Goal: Information Seeking & Learning: Learn about a topic

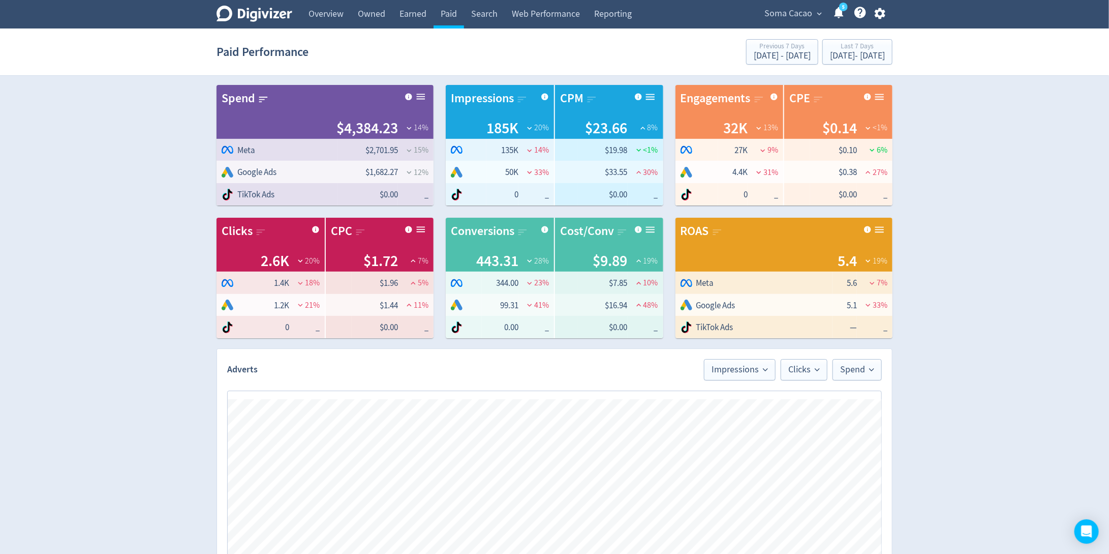
click at [807, 30] on section "Paid Performance Previous 7 Days [DATE] - [DATE] Last 7 Days [DATE] - [DATE]" at bounding box center [554, 51] width 1109 height 47
click at [830, 48] on div "Last 7 Days" at bounding box center [857, 47] width 55 height 9
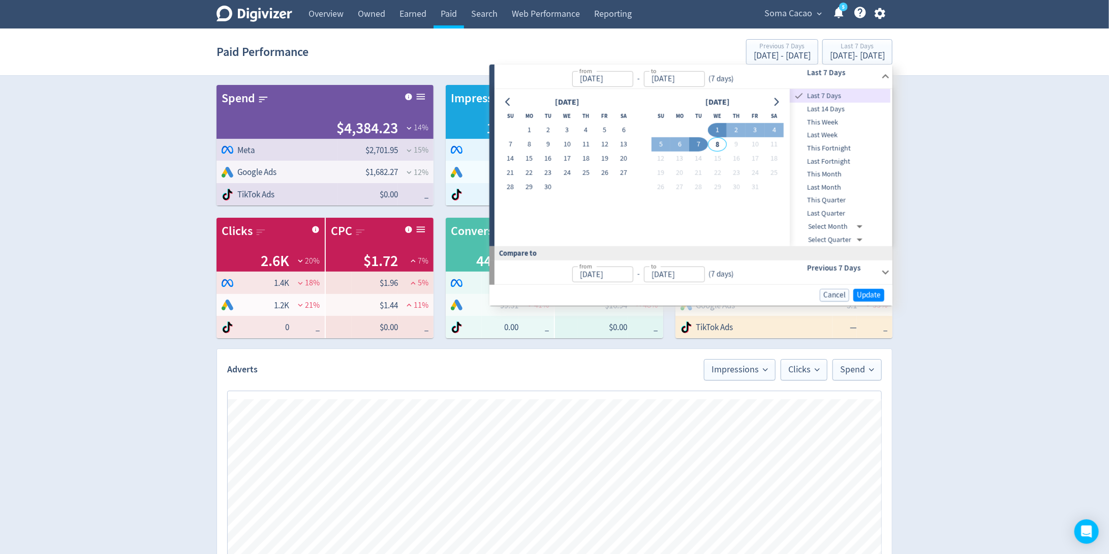
click at [953, 193] on div "Digivizer Logo [PERSON_NAME] Logo Overview Owned Earned Paid Search Web Perform…" at bounding box center [554, 482] width 1109 height 964
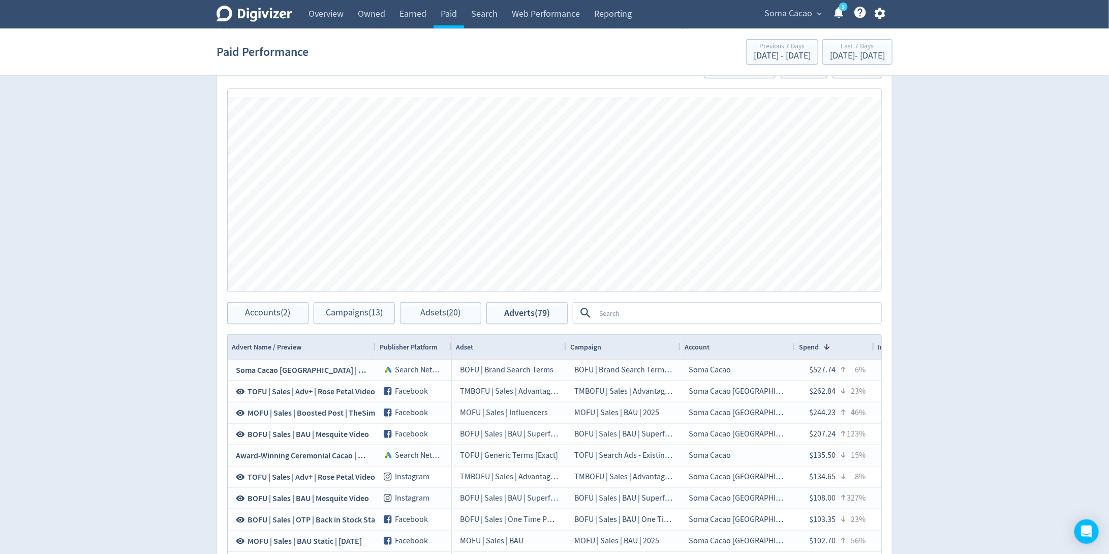
scroll to position [421, 0]
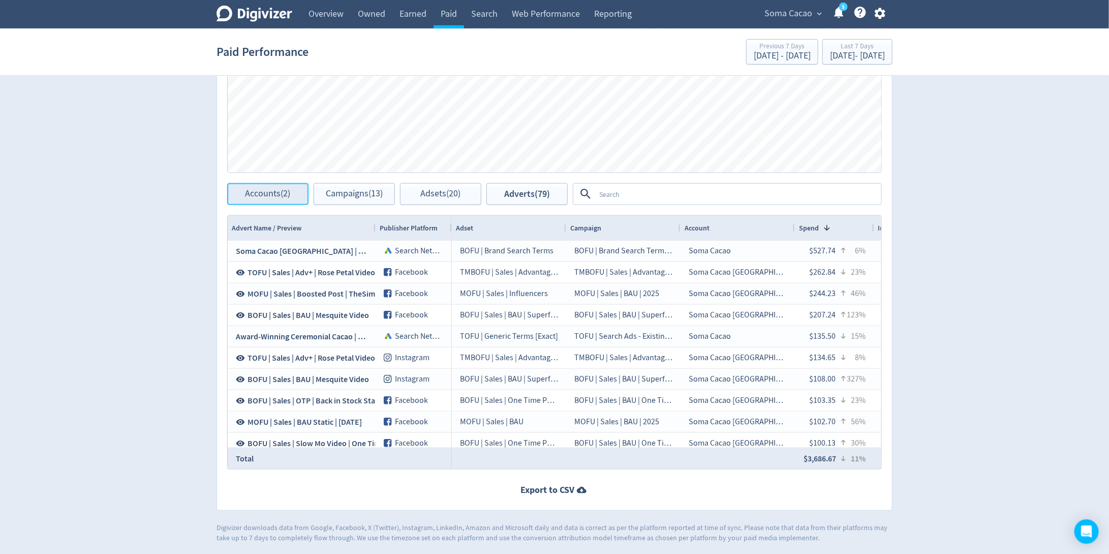
click at [263, 193] on span "Accounts (2)" at bounding box center [268, 194] width 45 height 10
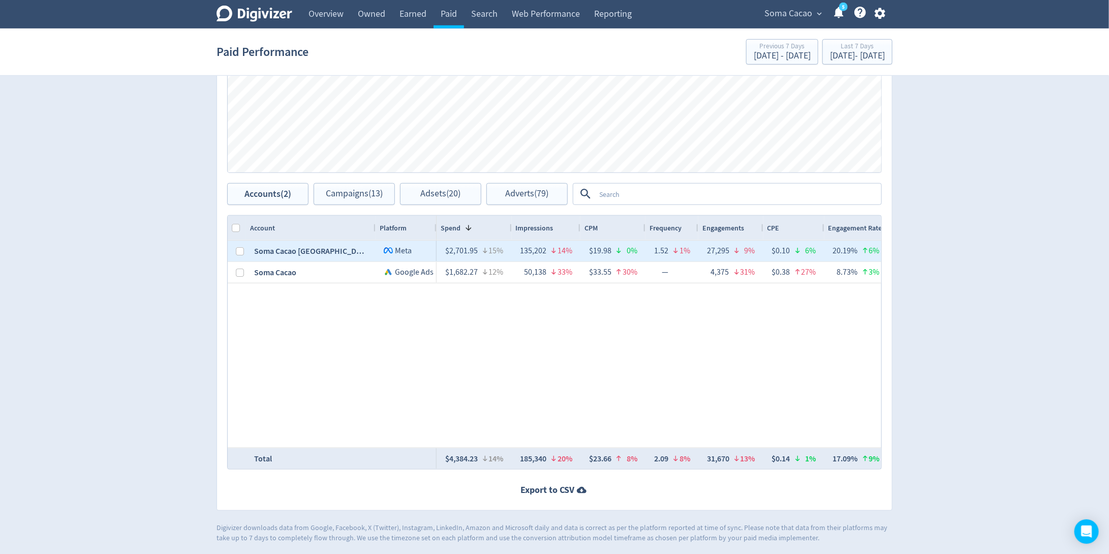
click at [238, 255] on div at bounding box center [240, 251] width 8 height 20
click at [238, 248] on input "Press Space to toggle row selection (unchecked)" at bounding box center [240, 251] width 8 height 8
checkbox input "true"
checkbox input "false"
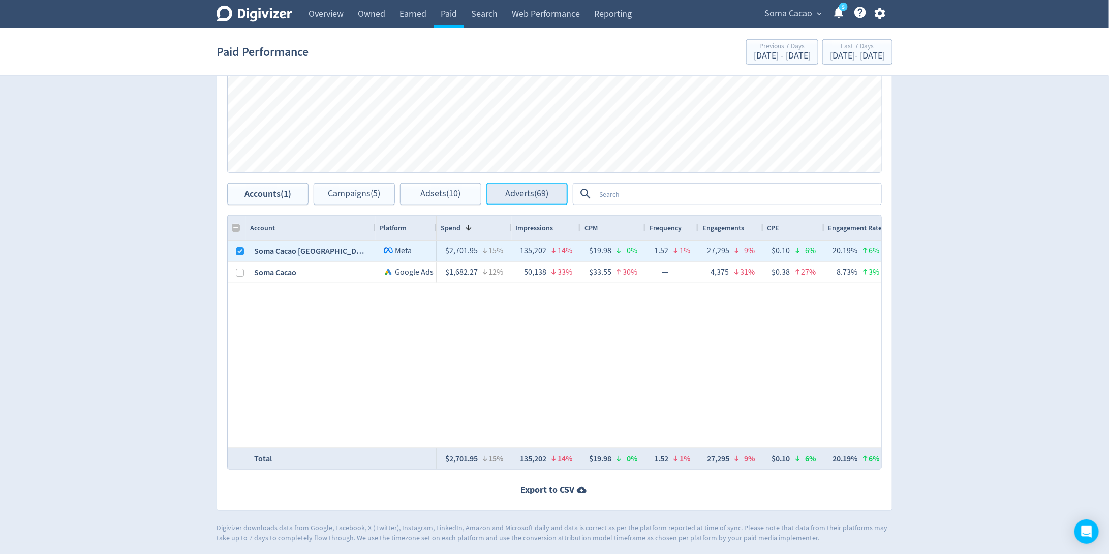
click at [537, 195] on span "Adverts (69)" at bounding box center [527, 194] width 43 height 10
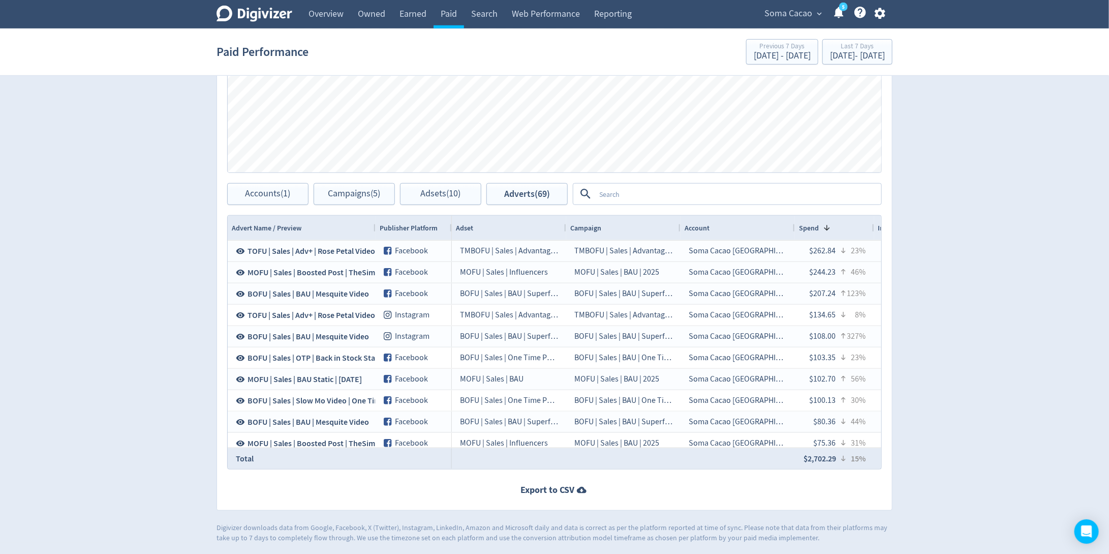
click at [607, 195] on textarea at bounding box center [737, 194] width 285 height 19
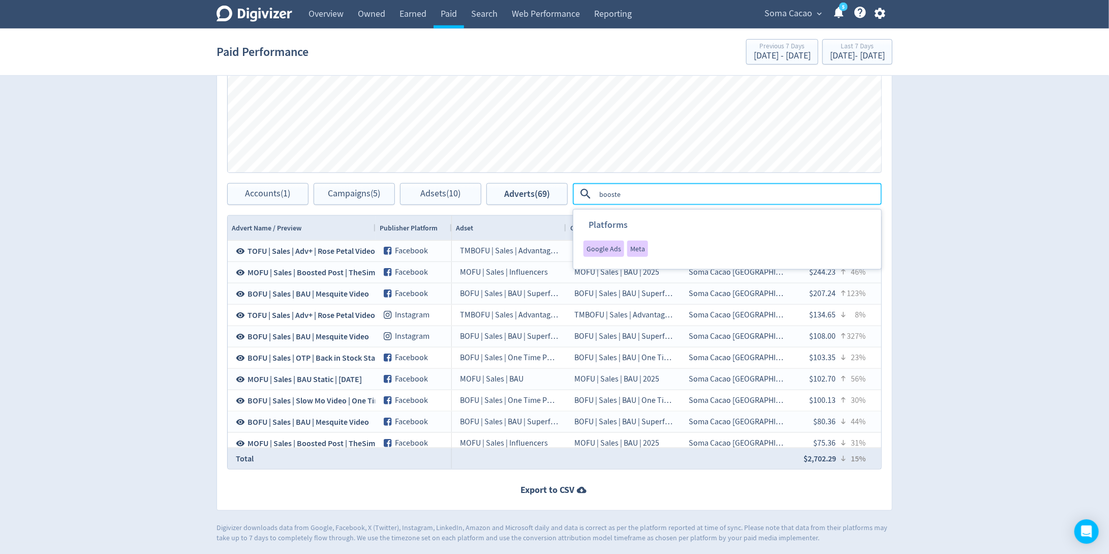
type textarea "boosted"
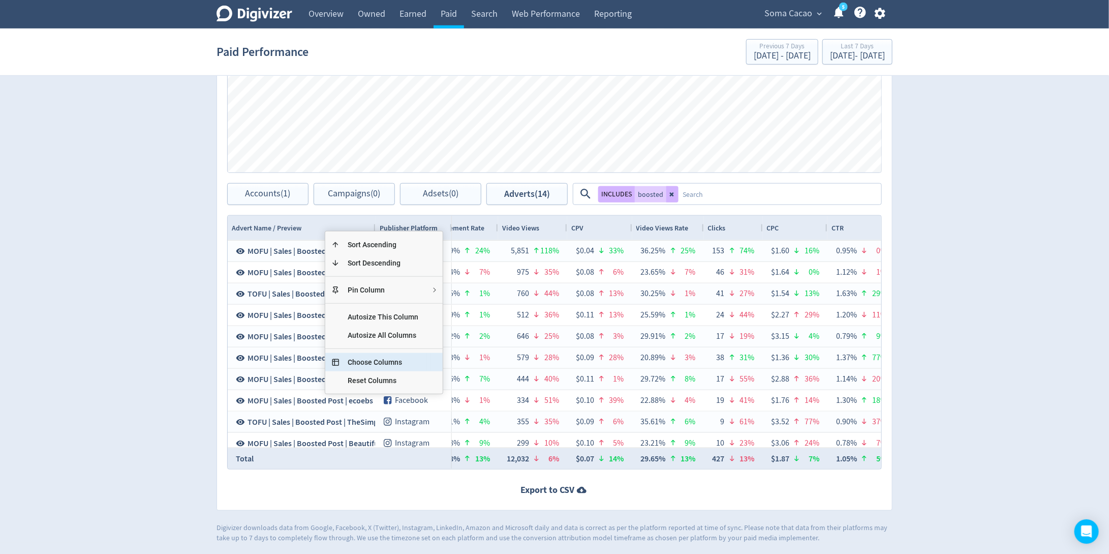
click at [392, 361] on span "Choose Columns" at bounding box center [383, 362] width 87 height 18
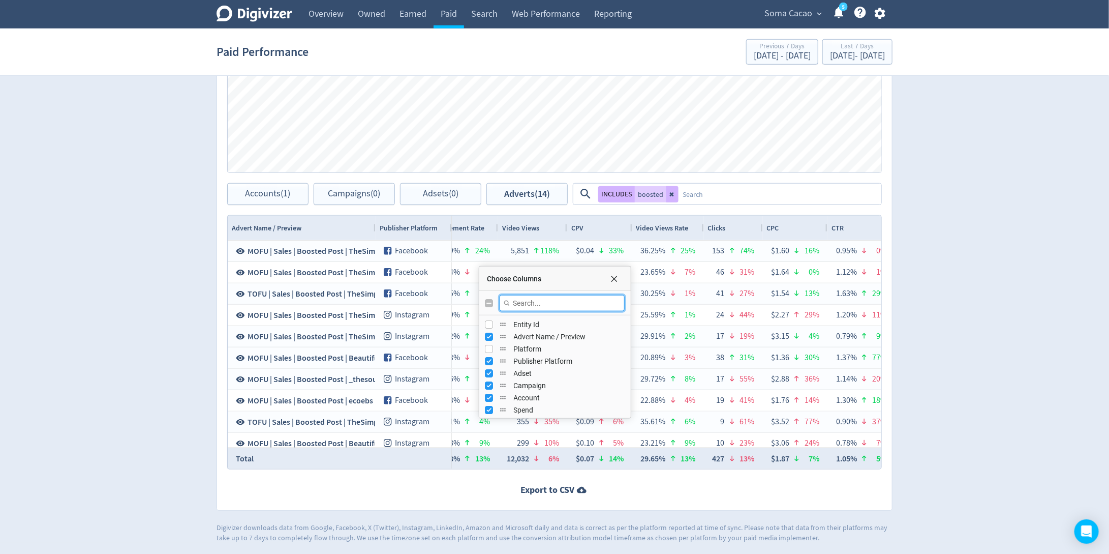
click at [539, 307] on input "Filter Columns Input" at bounding box center [562, 303] width 125 height 16
type input "req"
checkbox input "true"
type input "r"
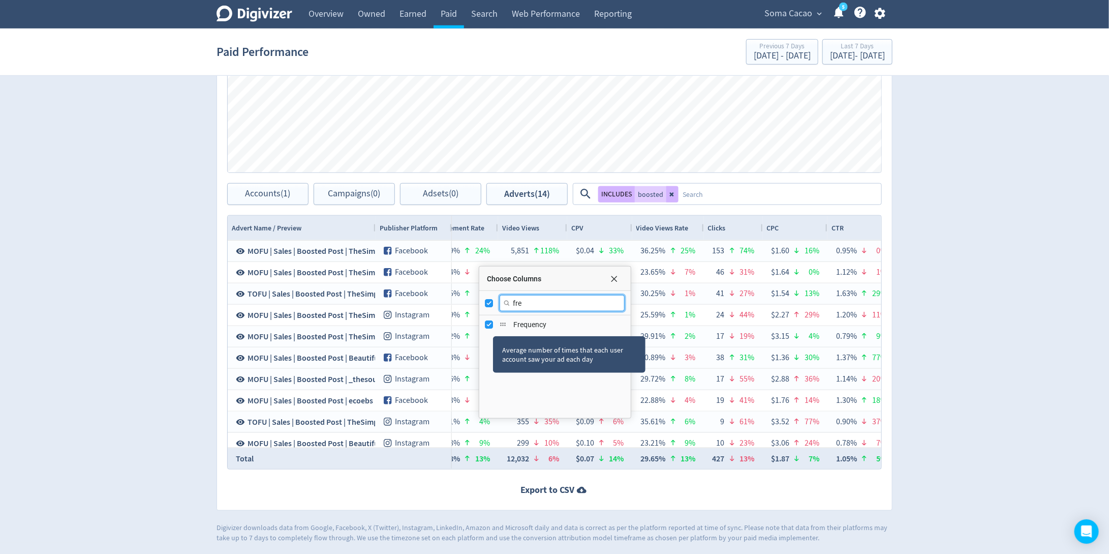
type input "fre"
click at [490, 324] on input "Press SPACE to toggle visibility (visible)" at bounding box center [490, 324] width 8 height 8
checkbox input "false"
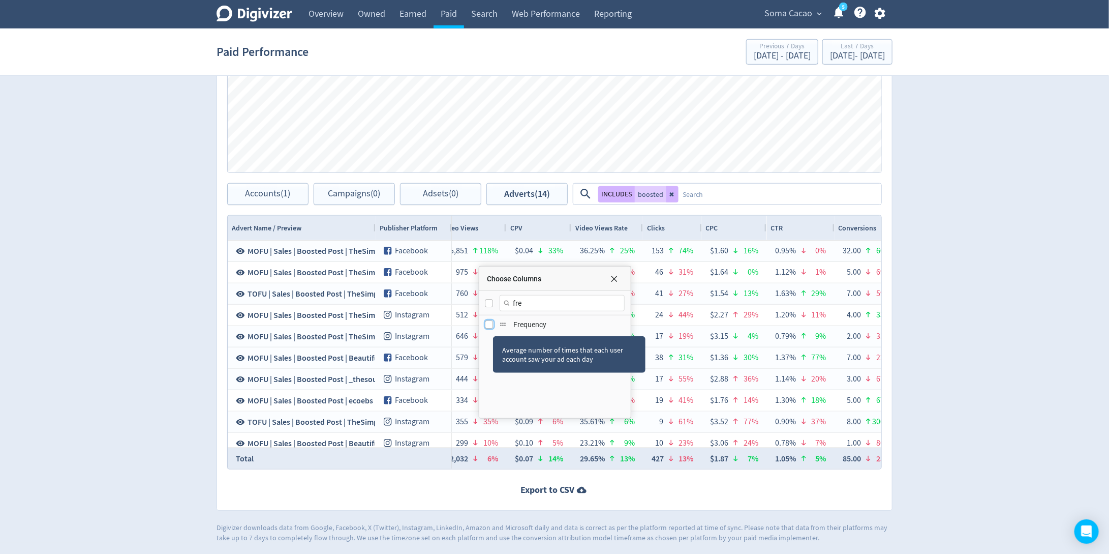
click at [490, 324] on input "Press SPACE to toggle visibility (hidden)" at bounding box center [490, 324] width 8 height 8
checkbox input "true"
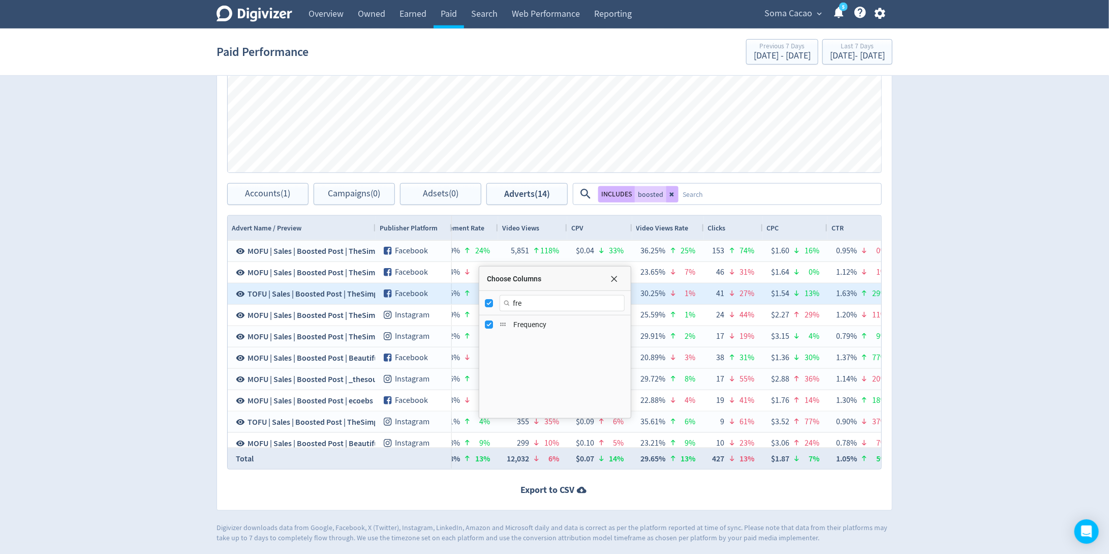
click at [713, 298] on div "41" at bounding box center [719, 294] width 12 height 20
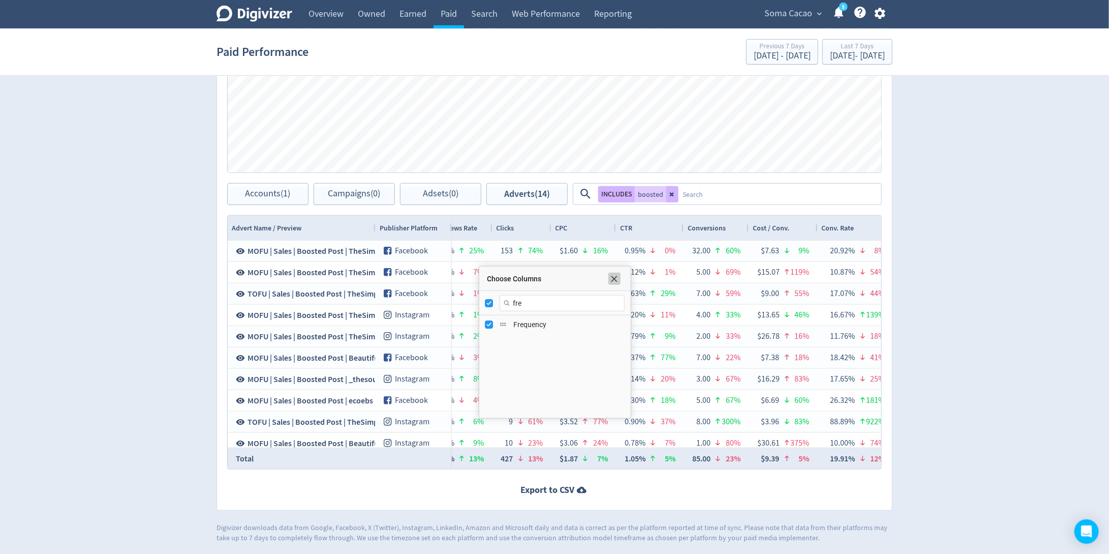
click at [615, 279] on span "Choose Columns" at bounding box center [615, 279] width 8 height 8
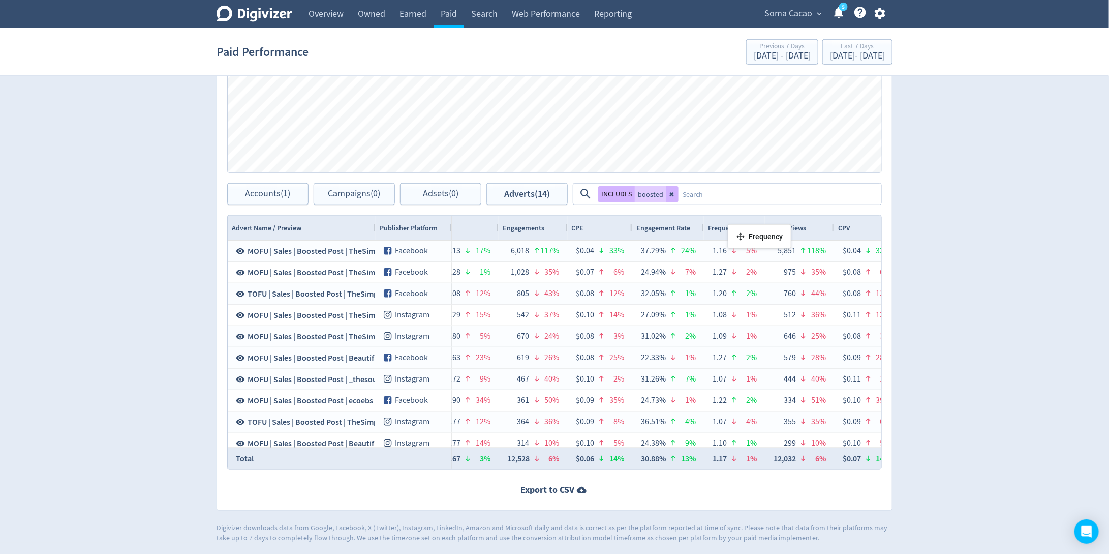
drag, startPoint x: 521, startPoint y: 225, endPoint x: 749, endPoint y: 228, distance: 228.3
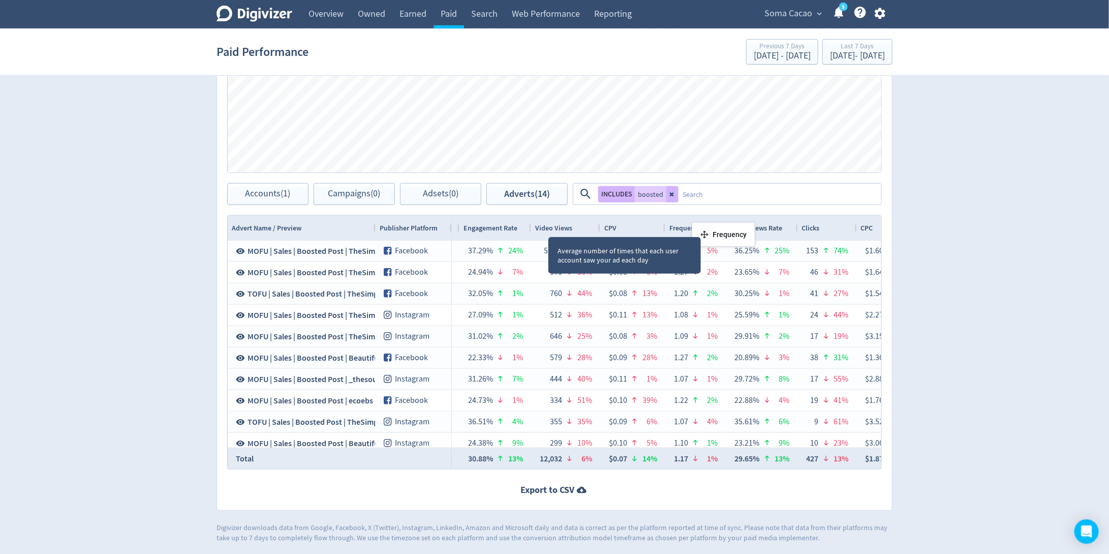
drag, startPoint x: 550, startPoint y: 226, endPoint x: 744, endPoint y: 226, distance: 194.2
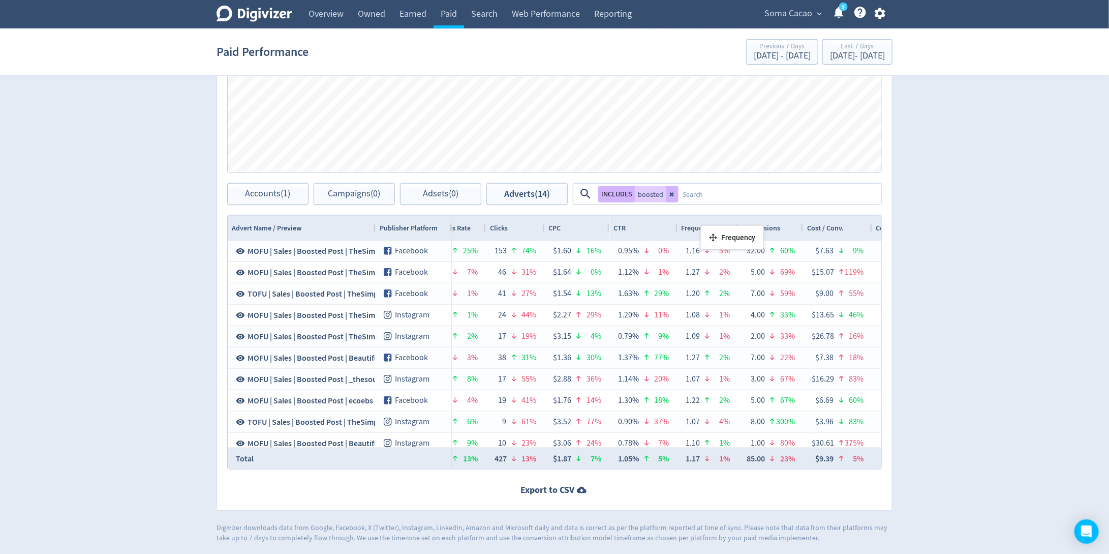
drag, startPoint x: 505, startPoint y: 228, endPoint x: 706, endPoint y: 229, distance: 200.8
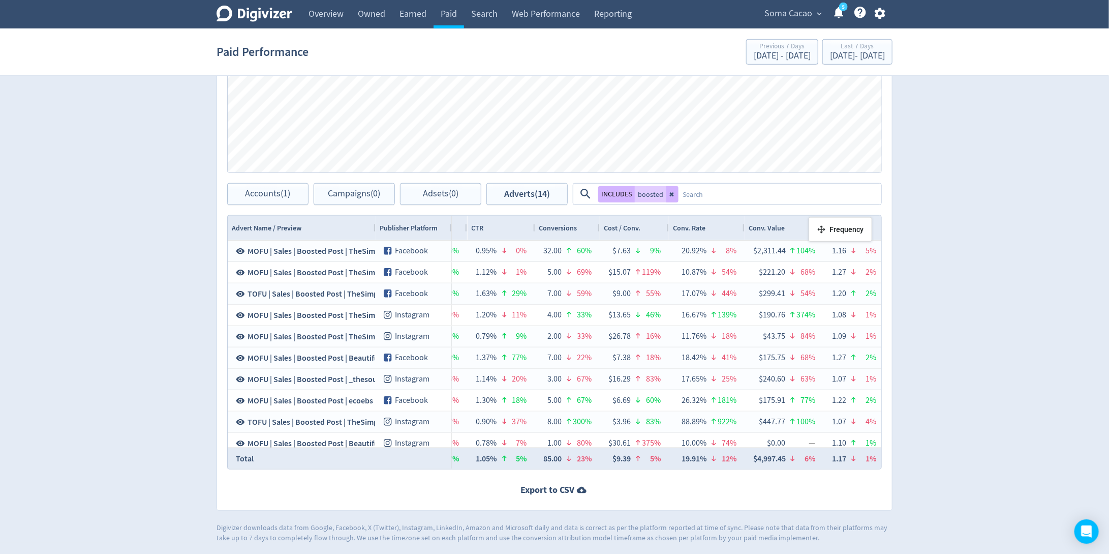
drag, startPoint x: 553, startPoint y: 227, endPoint x: 814, endPoint y: 221, distance: 260.9
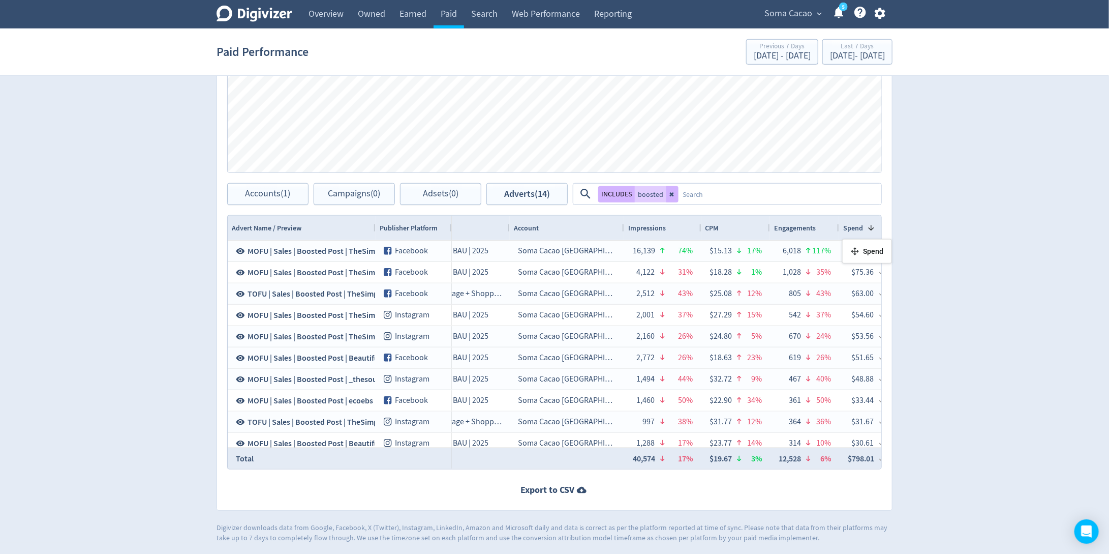
drag, startPoint x: 660, startPoint y: 227, endPoint x: 848, endPoint y: 243, distance: 187.8
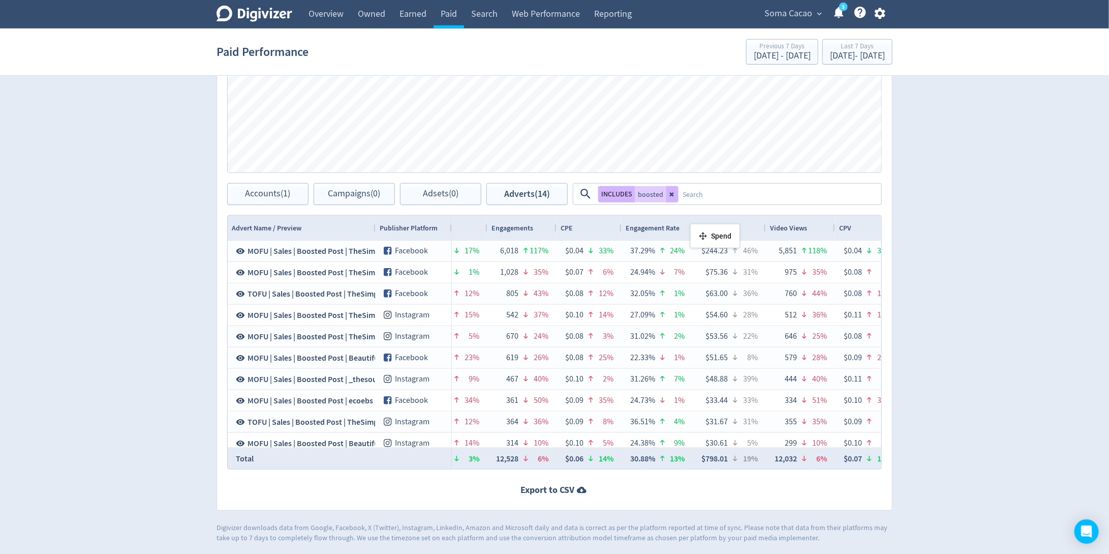
drag, startPoint x: 570, startPoint y: 228, endPoint x: 699, endPoint y: 227, distance: 128.1
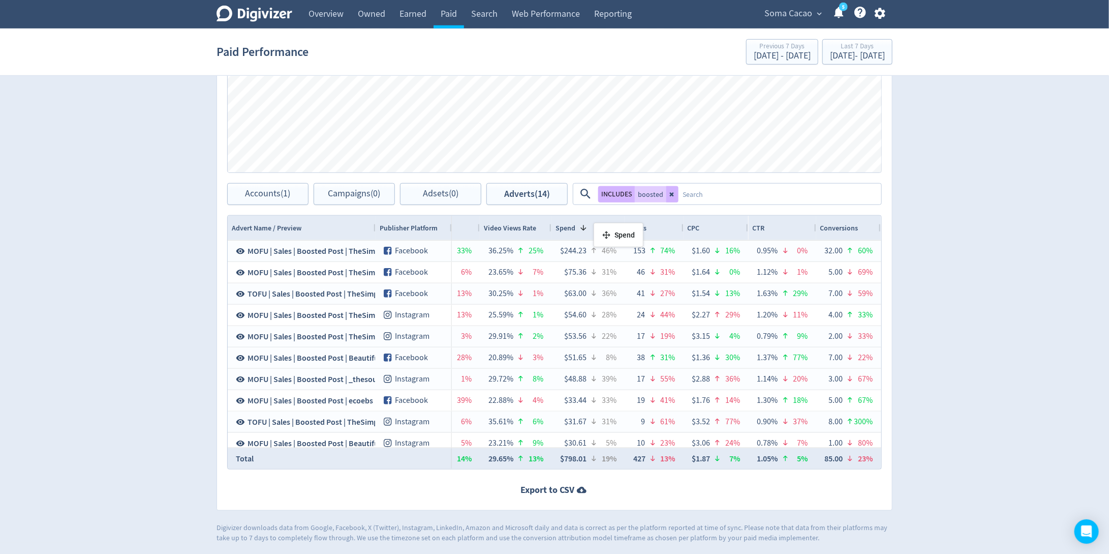
drag, startPoint x: 599, startPoint y: 227, endPoint x: 773, endPoint y: 226, distance: 173.9
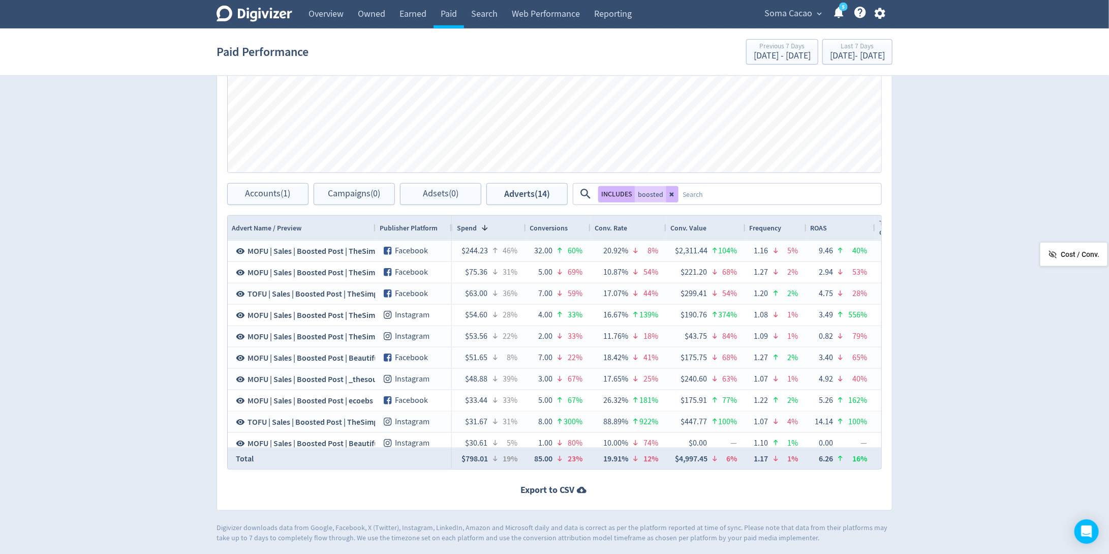
drag, startPoint x: 610, startPoint y: 225, endPoint x: 1065, endPoint y: 247, distance: 455.6
click at [670, 196] on button at bounding box center [673, 194] width 12 height 16
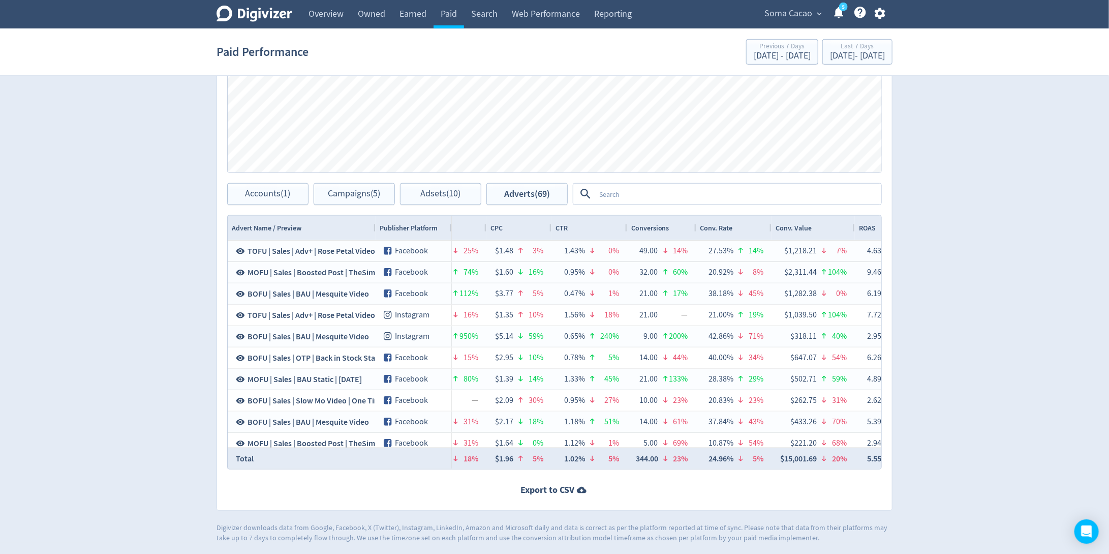
click at [670, 196] on textarea at bounding box center [737, 194] width 285 height 19
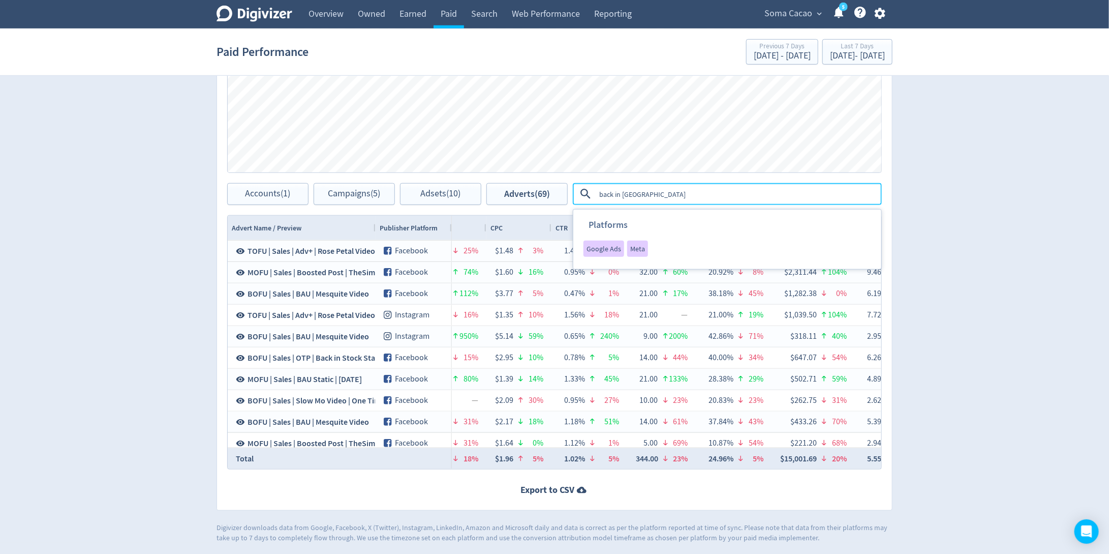
type textarea "back in stock"
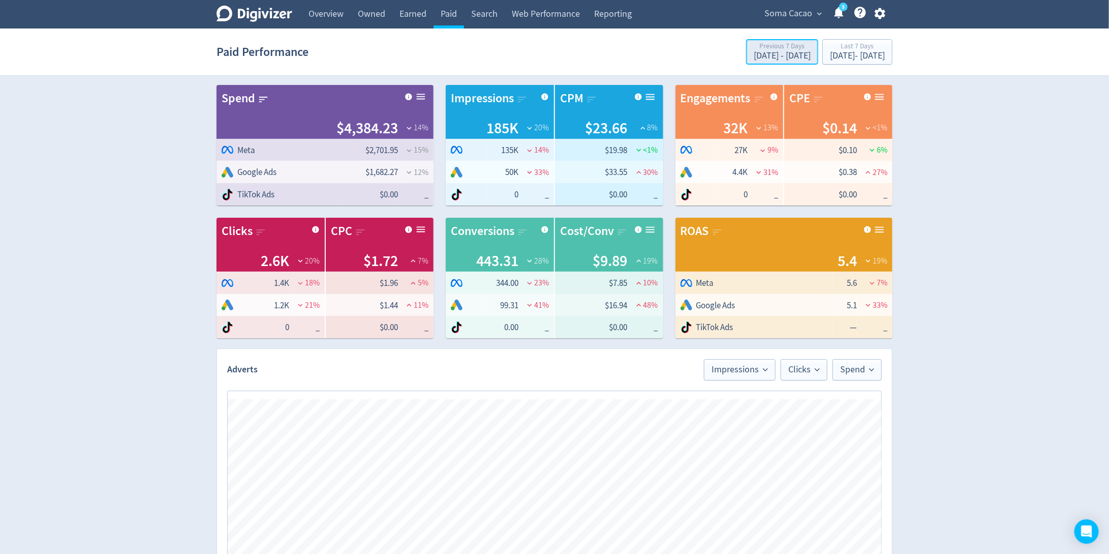
click at [754, 58] on div "[DATE] - [DATE]" at bounding box center [782, 55] width 57 height 9
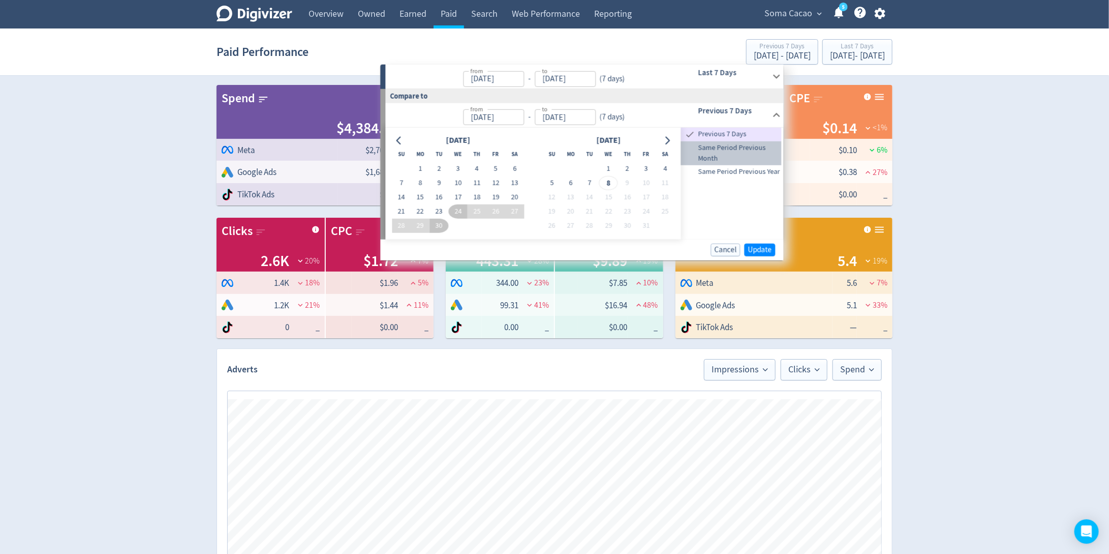
click at [735, 147] on span "Same Period Previous Month" at bounding box center [731, 153] width 101 height 22
type input "[DATE]"
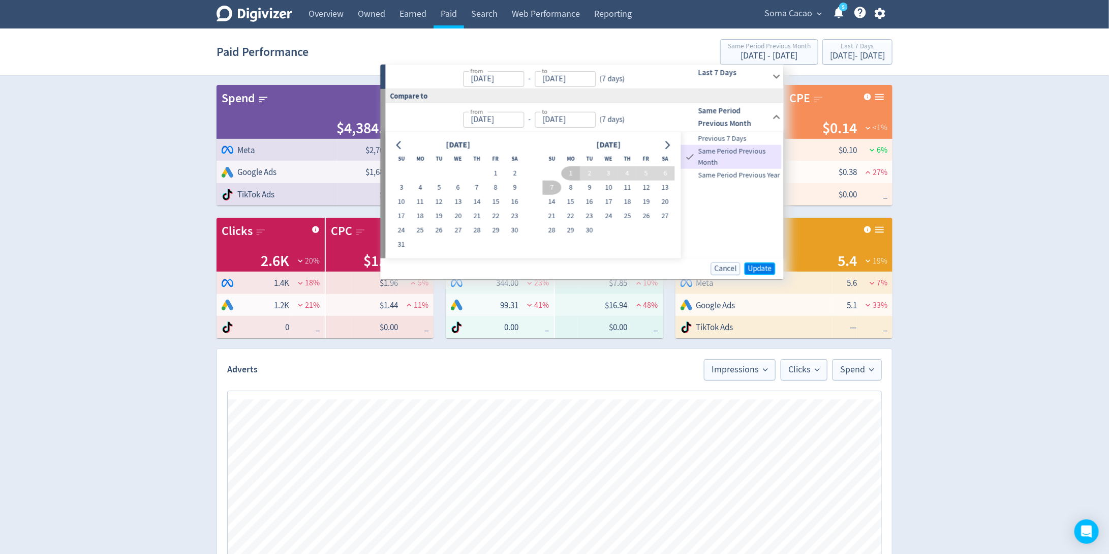
click at [757, 269] on span "Update" at bounding box center [760, 268] width 24 height 8
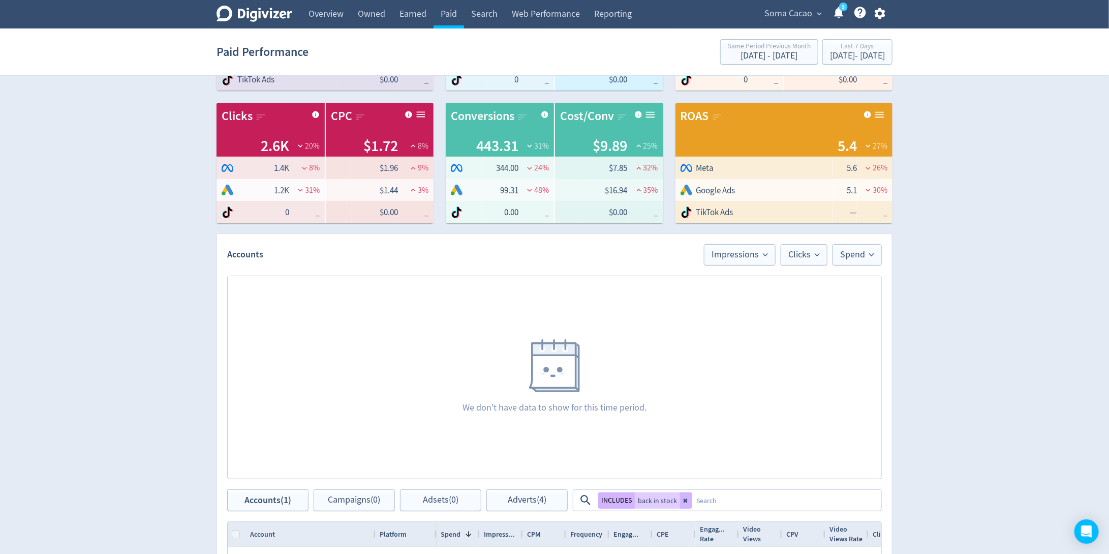
scroll to position [171, 0]
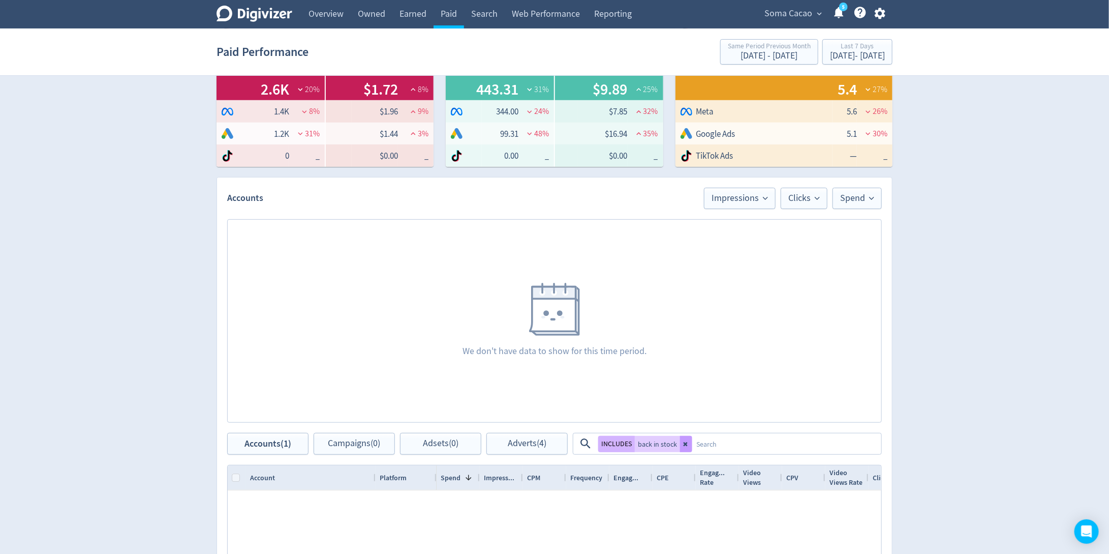
click at [680, 445] on button at bounding box center [686, 444] width 12 height 16
checkbox input "false"
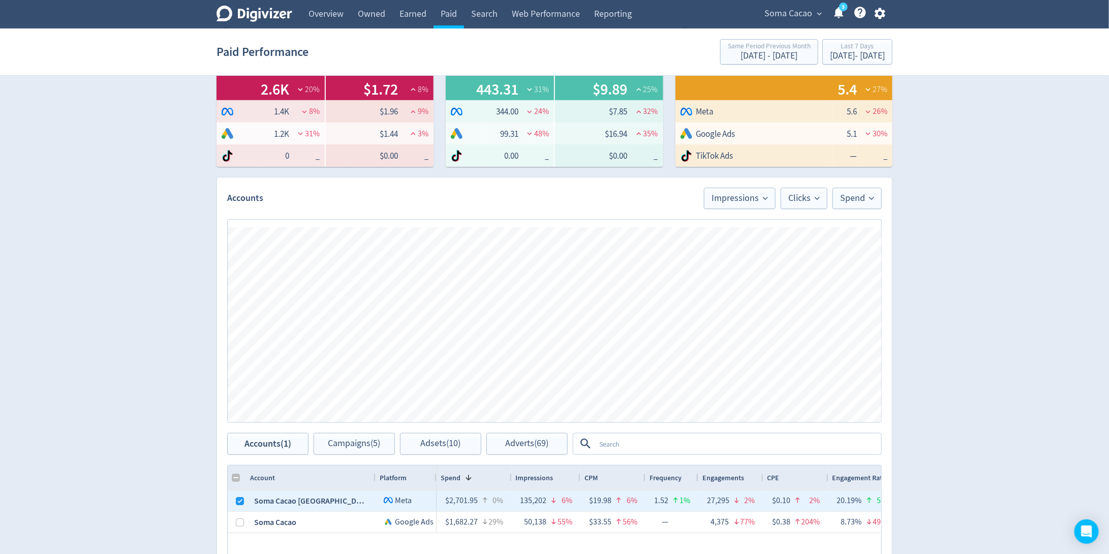
click at [685, 442] on textarea at bounding box center [737, 443] width 285 height 19
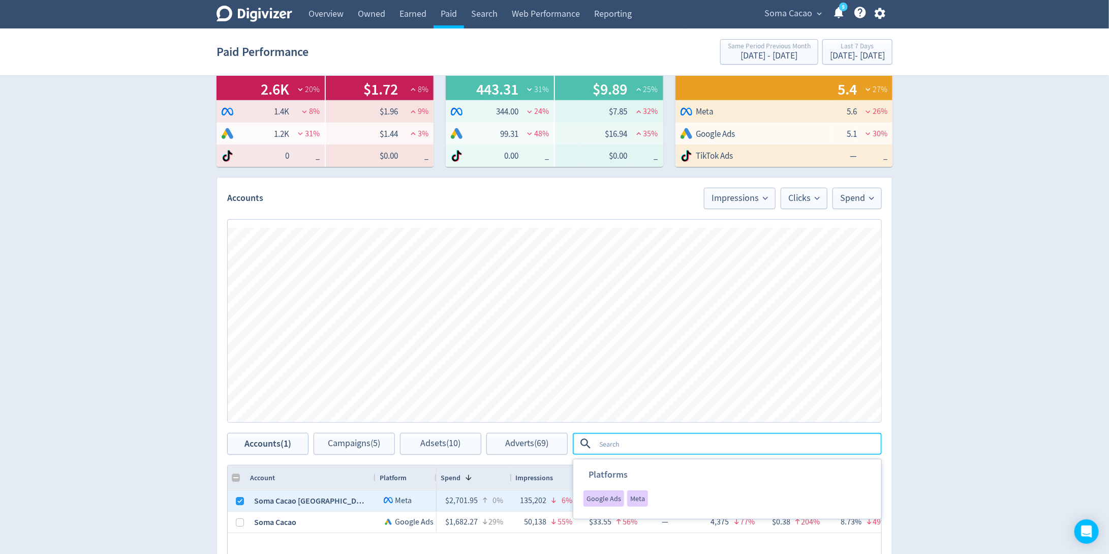
scroll to position [0, 0]
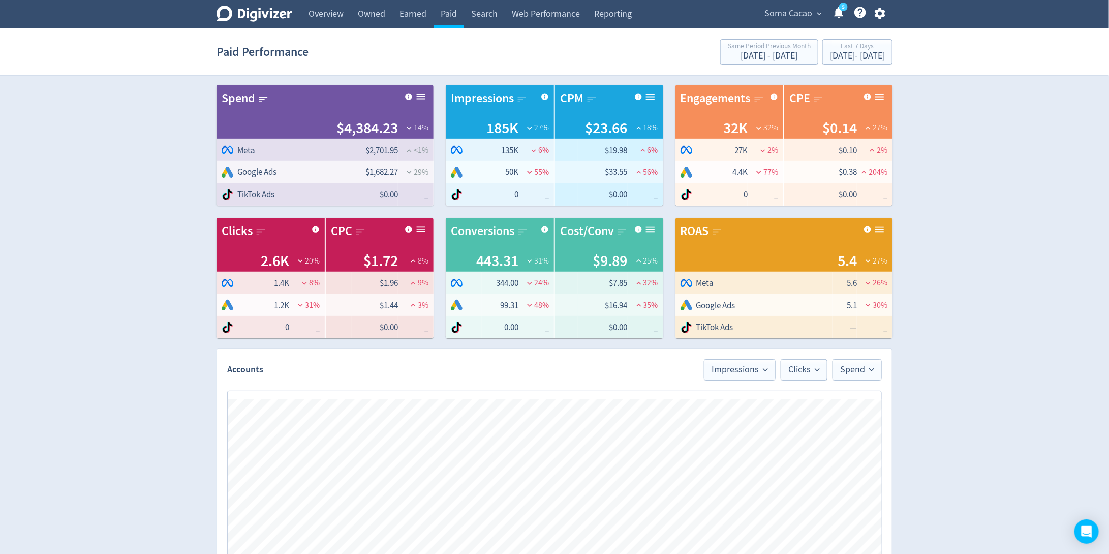
click at [978, 293] on div "Digivizer Logo [PERSON_NAME] Logo Overview Owned Earned Paid Search Web Perform…" at bounding box center [554, 482] width 1109 height 964
click at [974, 175] on div "Digivizer Logo [PERSON_NAME] Logo Overview Owned Earned Paid Search Web Perform…" at bounding box center [554, 482] width 1109 height 964
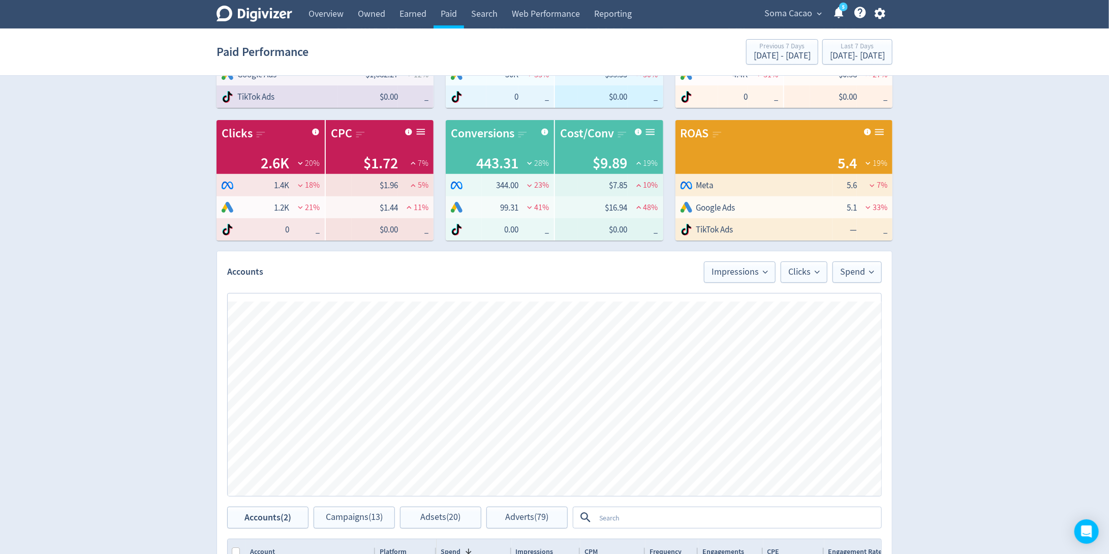
click at [963, 167] on div "Digivizer Logo [PERSON_NAME] Logo Overview Owned Earned Paid Search Web Perform…" at bounding box center [554, 384] width 1109 height 964
click at [742, 272] on span "Impressions" at bounding box center [740, 271] width 56 height 9
click at [711, 337] on li "Conversions" at bounding box center [727, 328] width 98 height 23
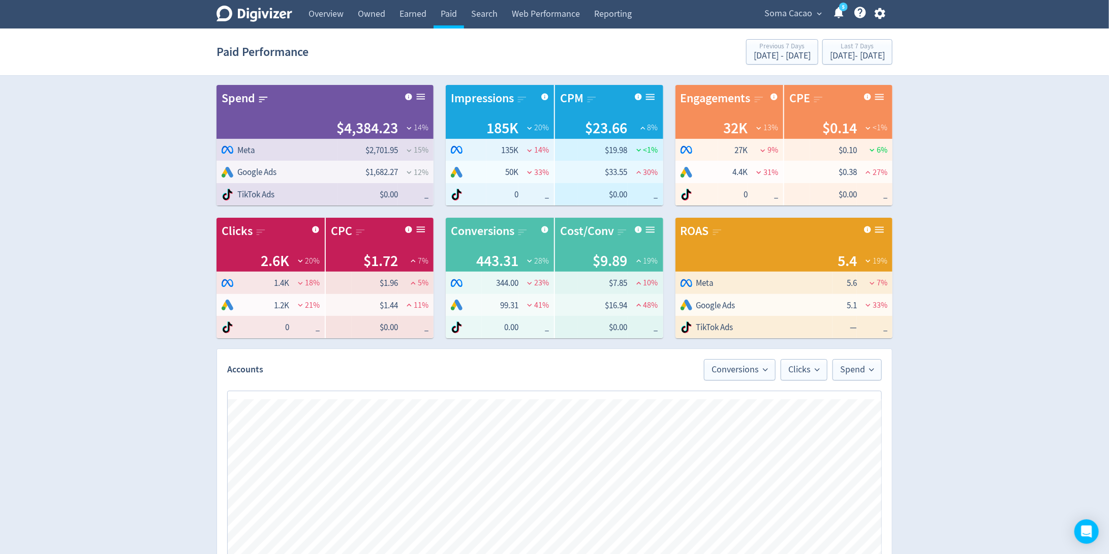
scroll to position [421, 0]
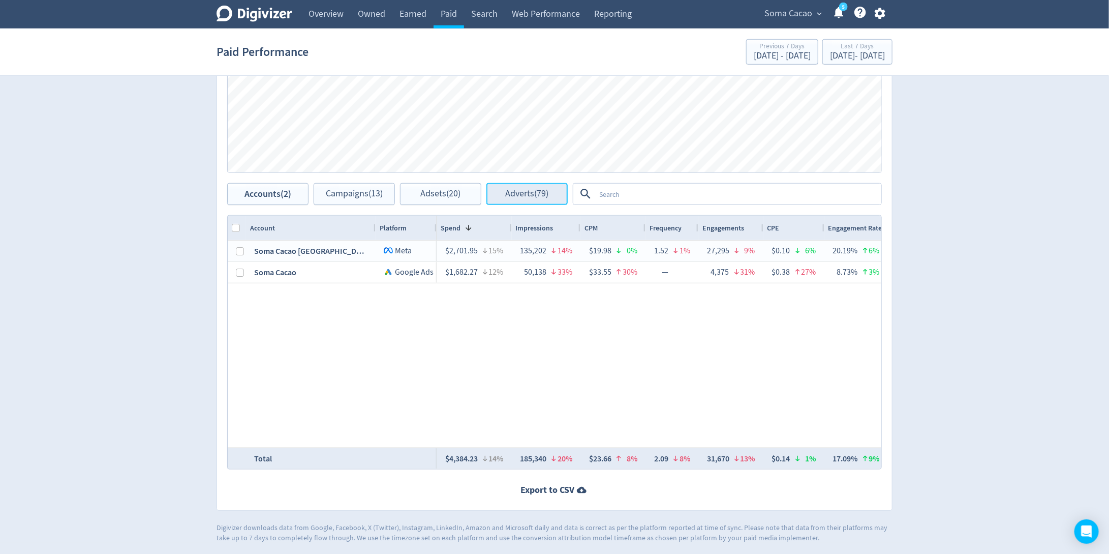
click at [553, 193] on button "Adverts (79)" at bounding box center [527, 194] width 81 height 22
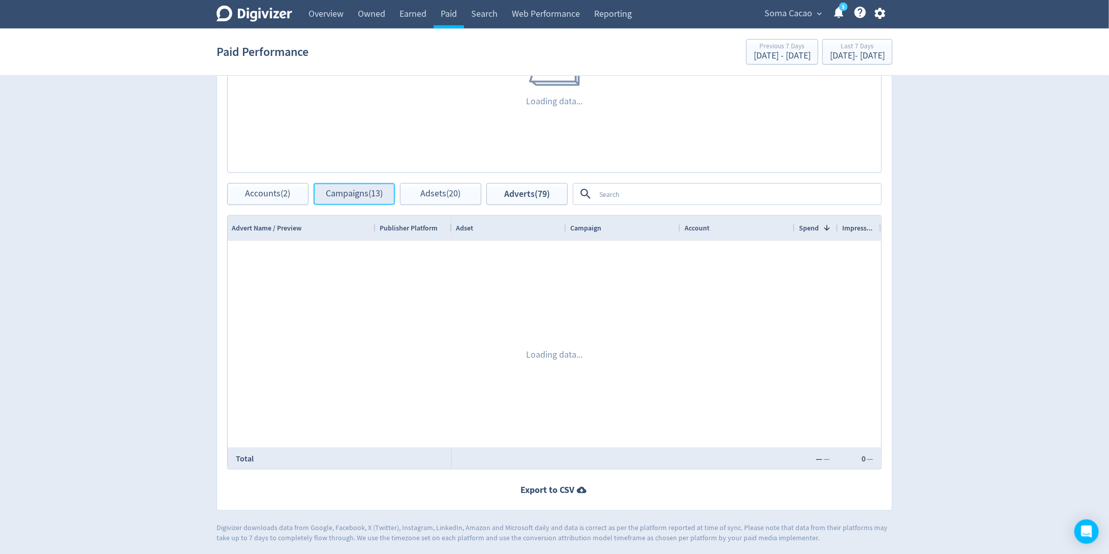
click at [366, 192] on span "Campaigns (13)" at bounding box center [354, 194] width 57 height 10
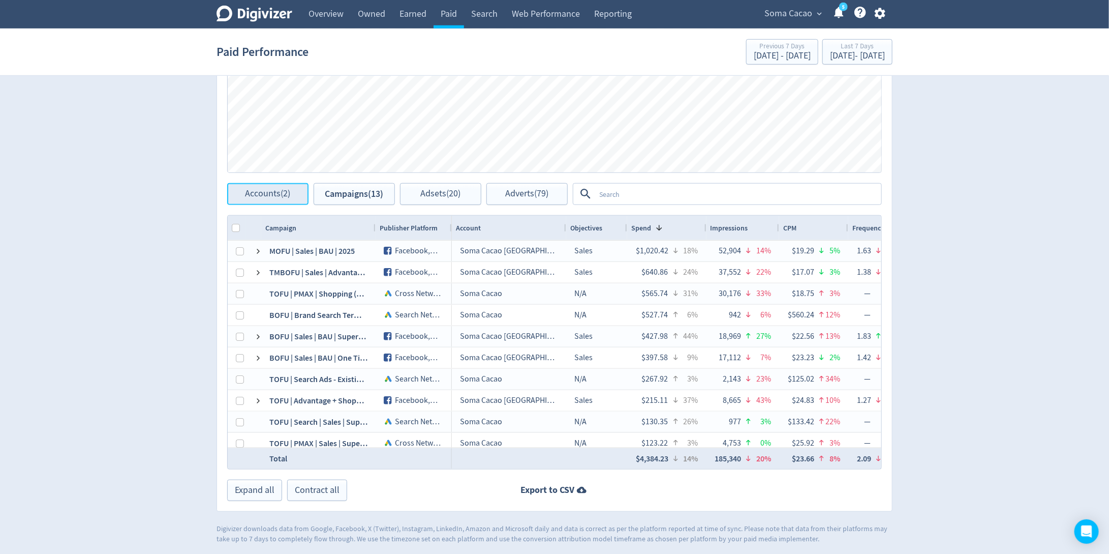
click at [280, 196] on span "Accounts (2)" at bounding box center [268, 194] width 45 height 10
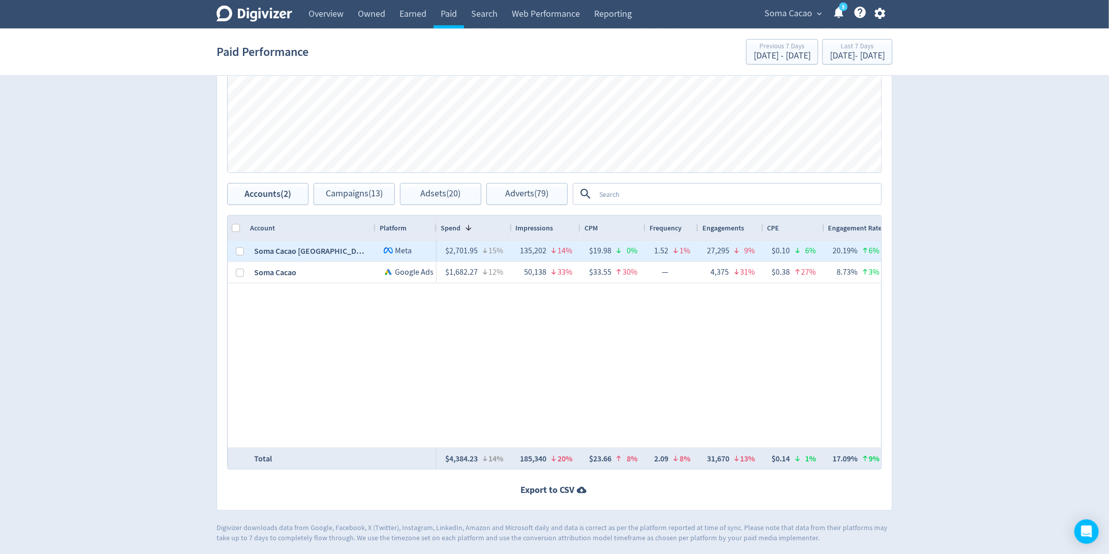
click at [236, 241] on div at bounding box center [240, 251] width 8 height 20
click at [238, 247] on input "Press Space to toggle row selection (unchecked)" at bounding box center [240, 251] width 8 height 8
checkbox input "true"
click at [327, 202] on button "Campaigns (5)" at bounding box center [354, 194] width 81 height 22
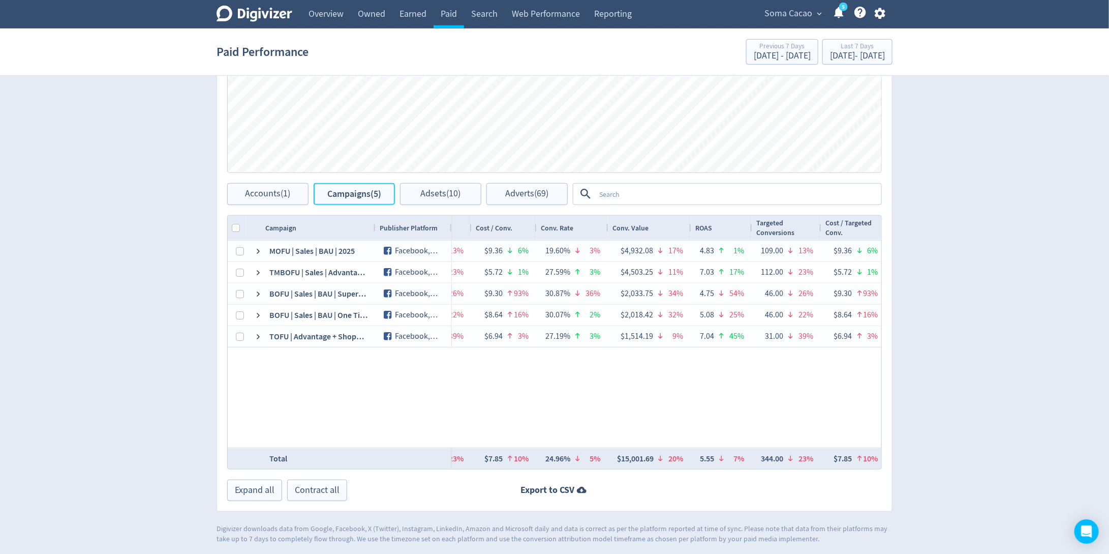
scroll to position [418, 0]
click at [260, 199] on span "Accounts (1)" at bounding box center [268, 197] width 45 height 10
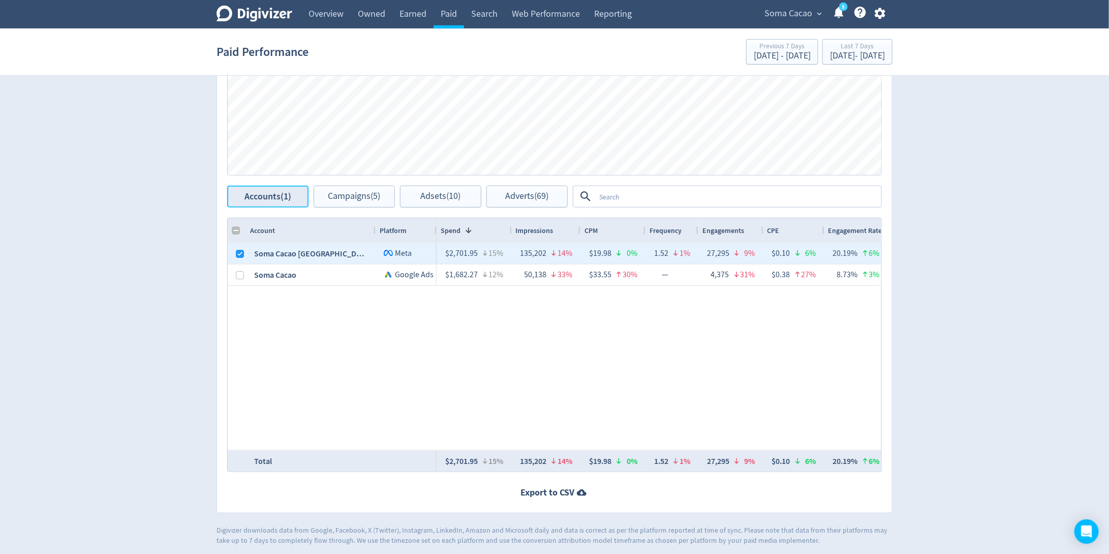
checkbox input "false"
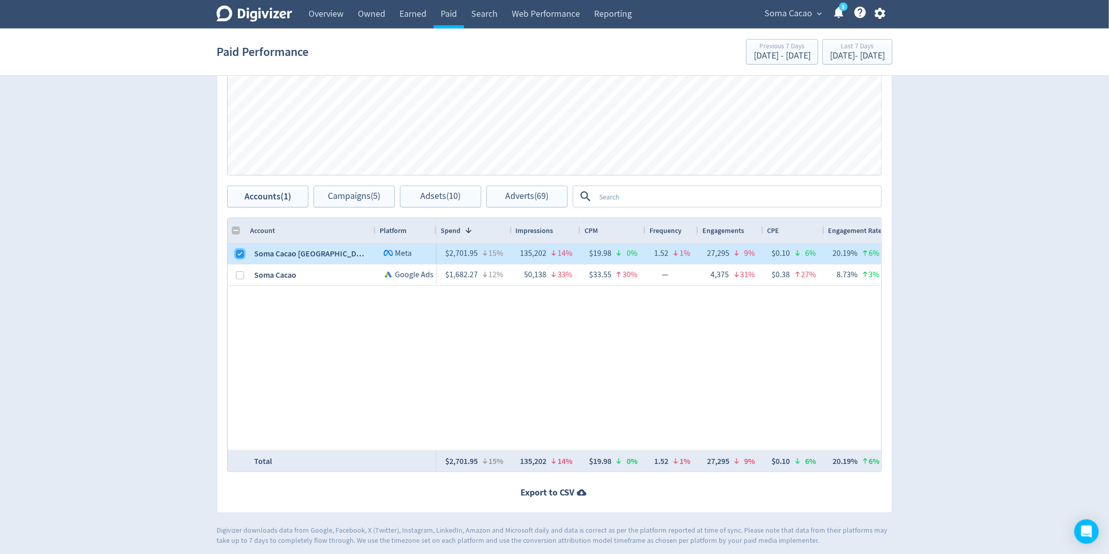
click at [239, 253] on input "Press Space to toggle row selection (checked)" at bounding box center [240, 254] width 8 height 8
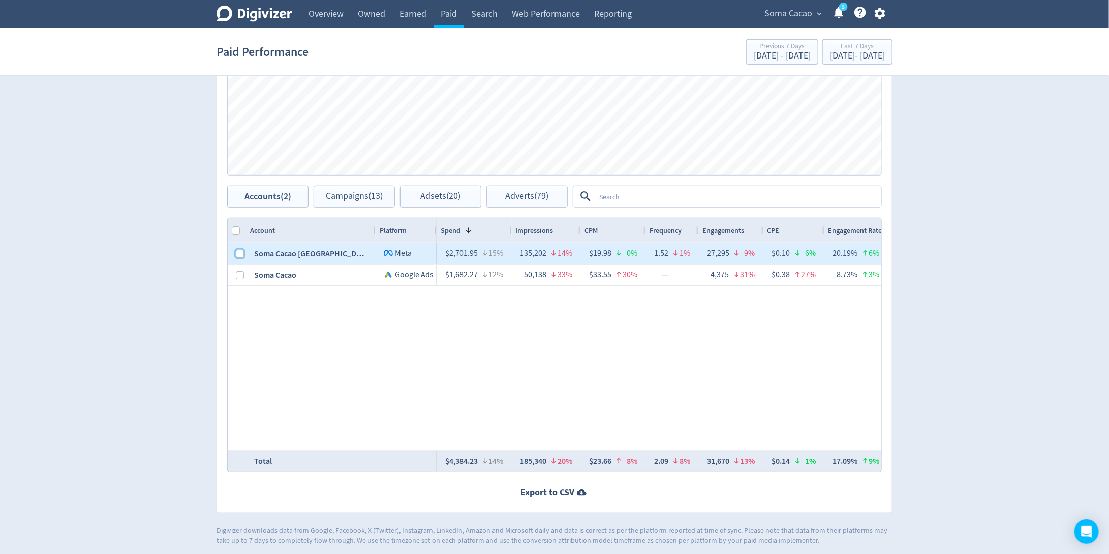
click at [237, 251] on input "Press Space to toggle row selection (unchecked)" at bounding box center [240, 254] width 8 height 8
checkbox input "true"
checkbox input "false"
click at [367, 201] on button "Campaigns (5)" at bounding box center [354, 197] width 81 height 22
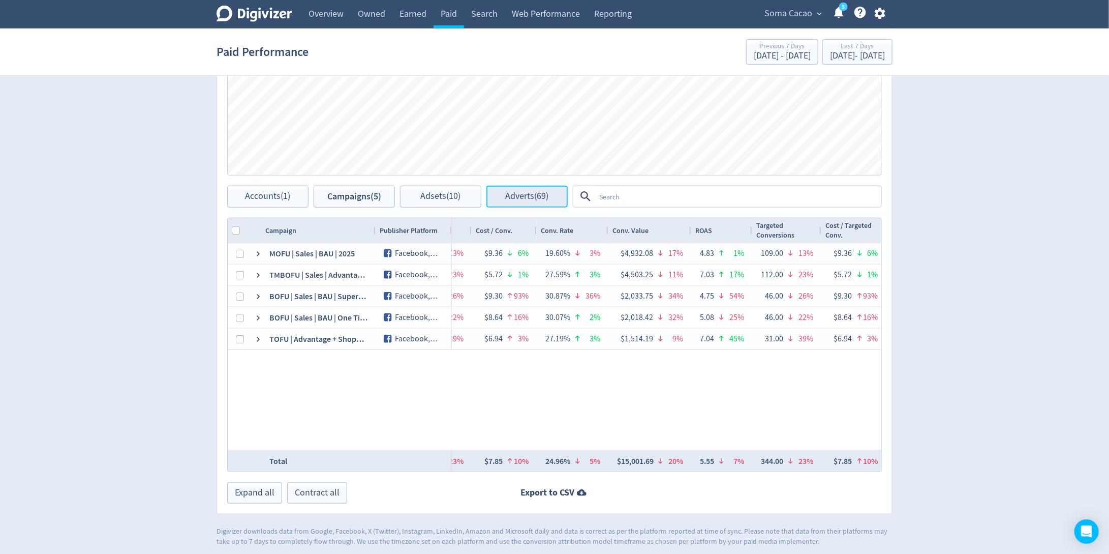
click at [508, 196] on span "Adverts (69)" at bounding box center [527, 197] width 43 height 10
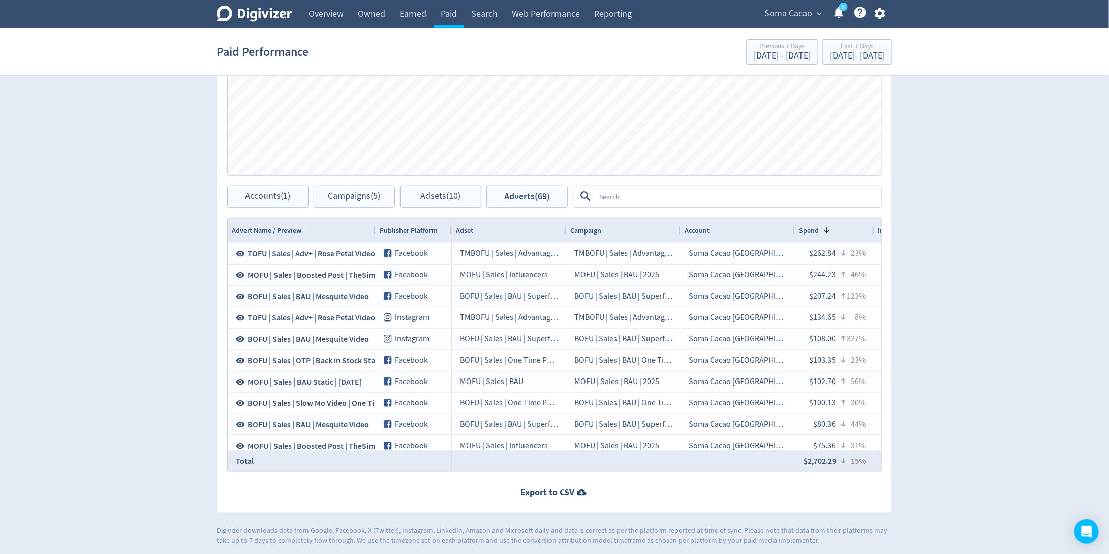
click at [610, 206] on div "Adverts Conversions Clicks Spend Spend Clicks Conversions Press Space or Enter …" at bounding box center [555, 221] width 676 height 583
click at [605, 196] on textarea at bounding box center [737, 196] width 285 height 19
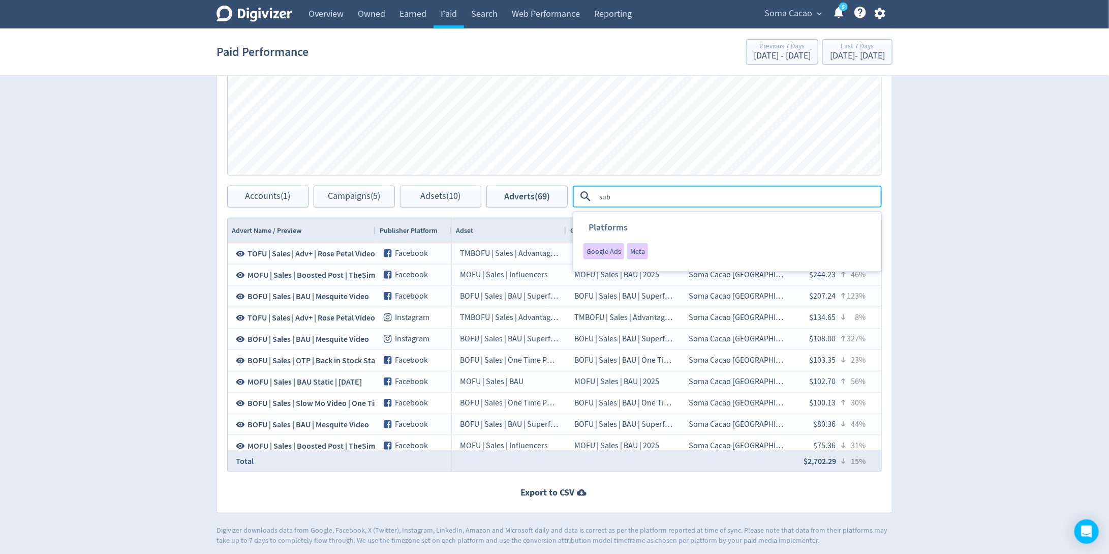
type textarea "subs"
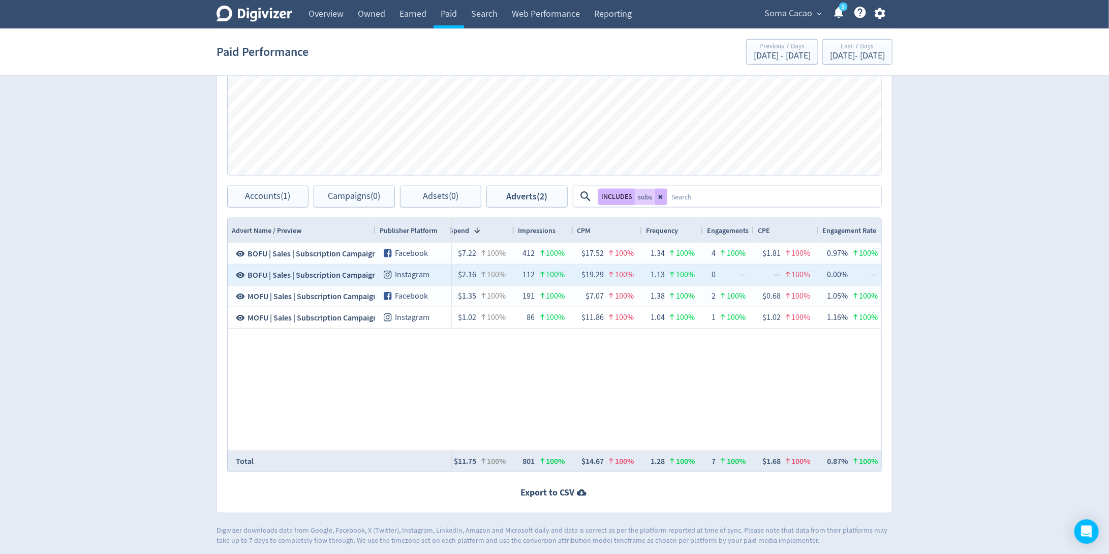
scroll to position [0, 583]
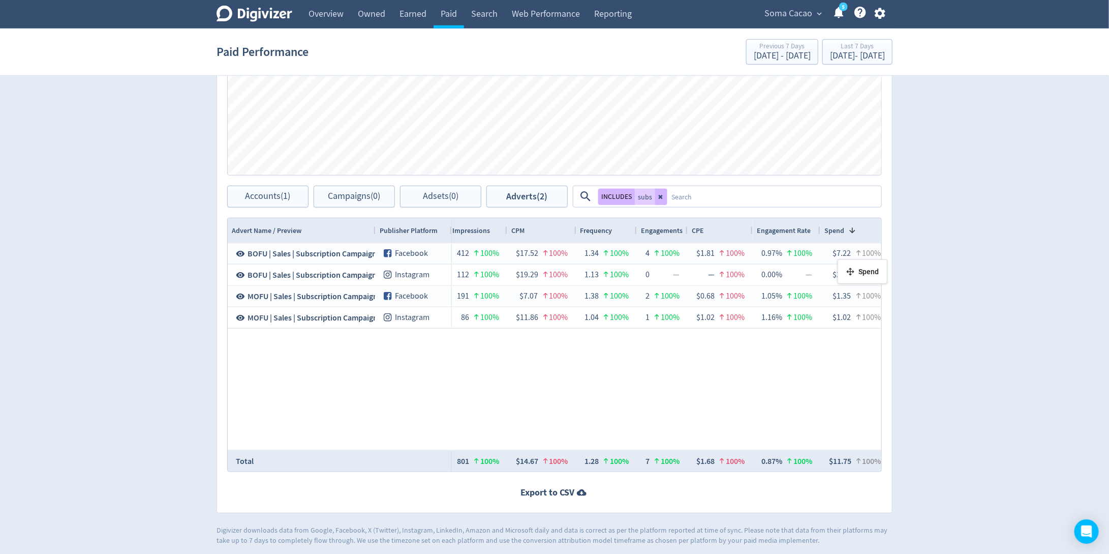
drag, startPoint x: 494, startPoint y: 234, endPoint x: 843, endPoint y: 263, distance: 350.0
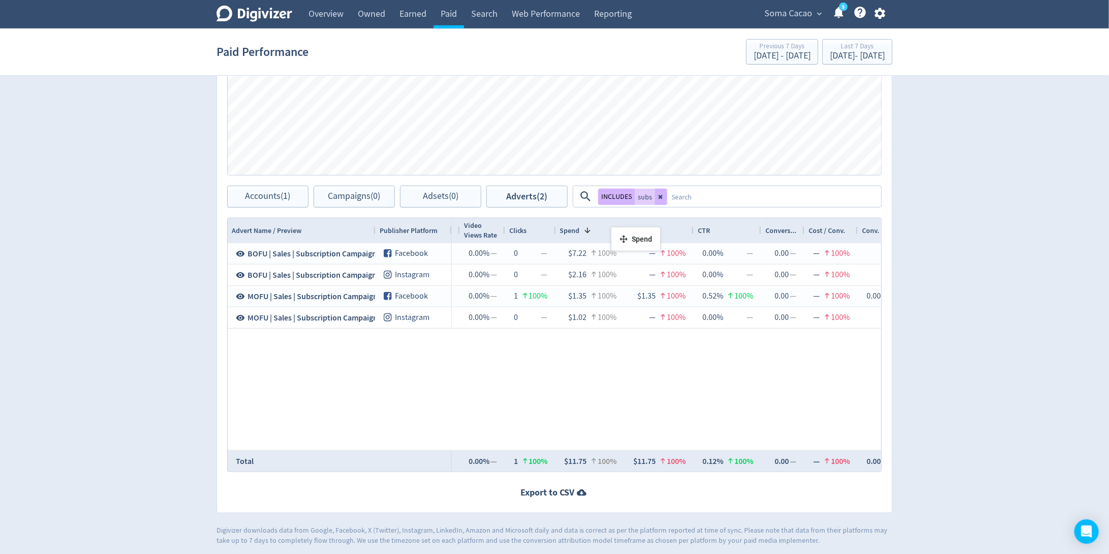
drag, startPoint x: 577, startPoint y: 231, endPoint x: 616, endPoint y: 230, distance: 39.2
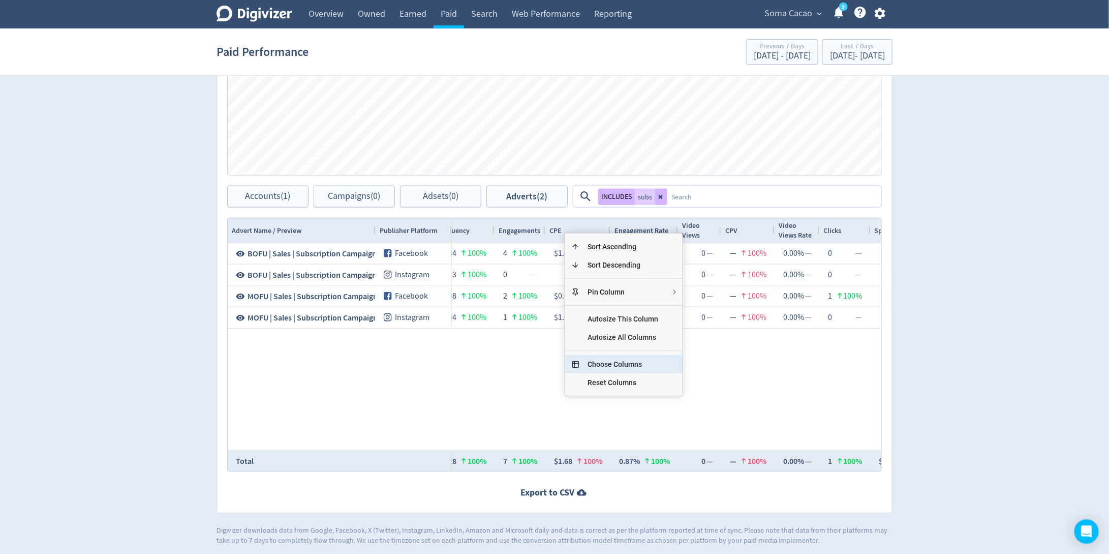
click at [624, 366] on span "Choose Columns" at bounding box center [623, 364] width 87 height 18
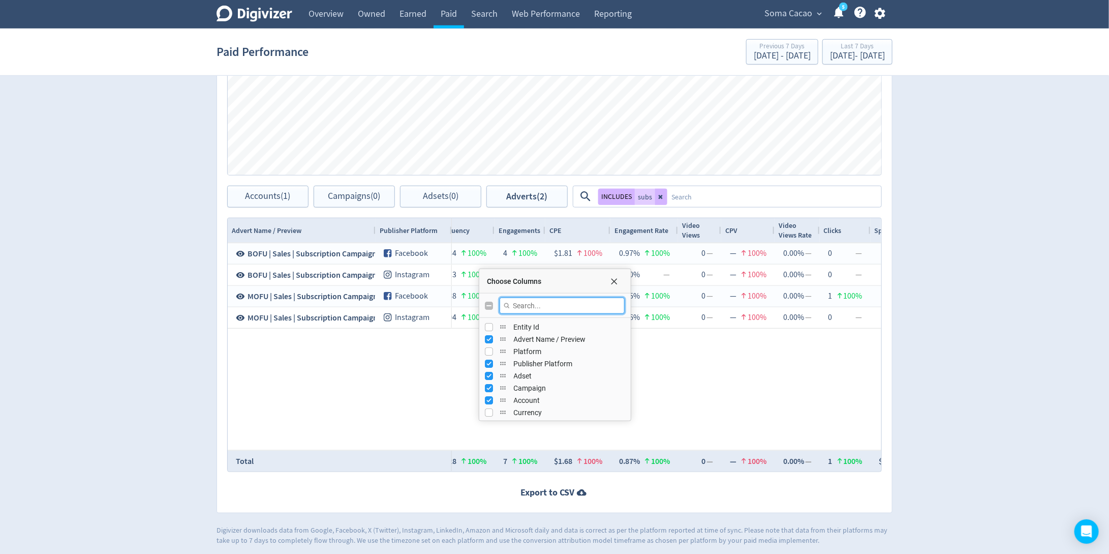
click at [537, 309] on input "Filter Columns Input" at bounding box center [562, 305] width 125 height 16
type input "clicks"
checkbox input "true"
type input "clicks"
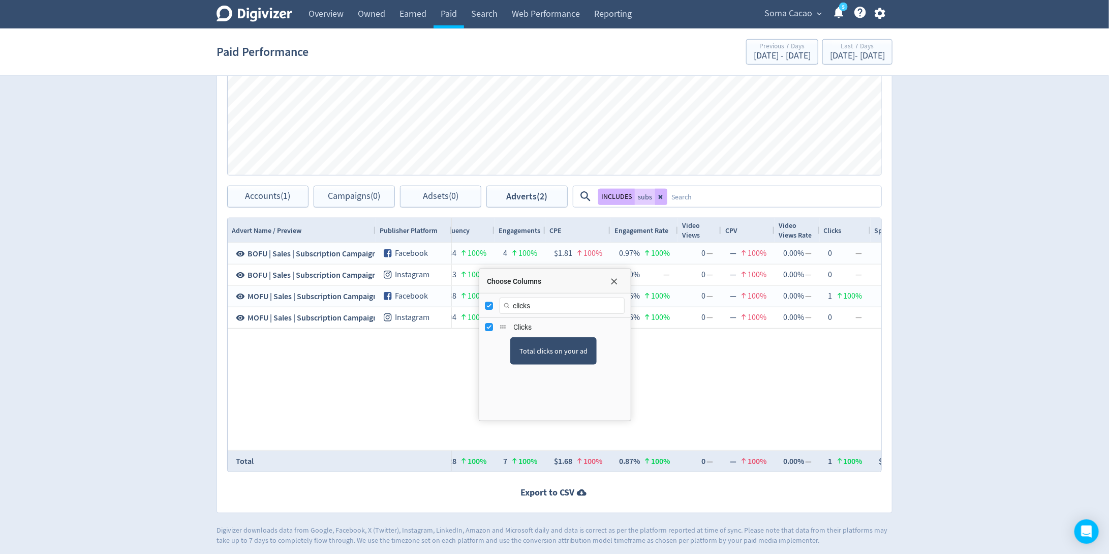
click at [510, 326] on div "Clicks" at bounding box center [555, 327] width 139 height 12
click at [476, 327] on div "MOFU | Sales | BAU MOFU | Sales | BAU | 2025 Soma Cacao Australia $1.02 100% 86…" at bounding box center [947, 317] width 1969 height 21
click at [492, 325] on input "Press SPACE to toggle visibility (visible)" at bounding box center [490, 327] width 8 height 8
checkbox input "false"
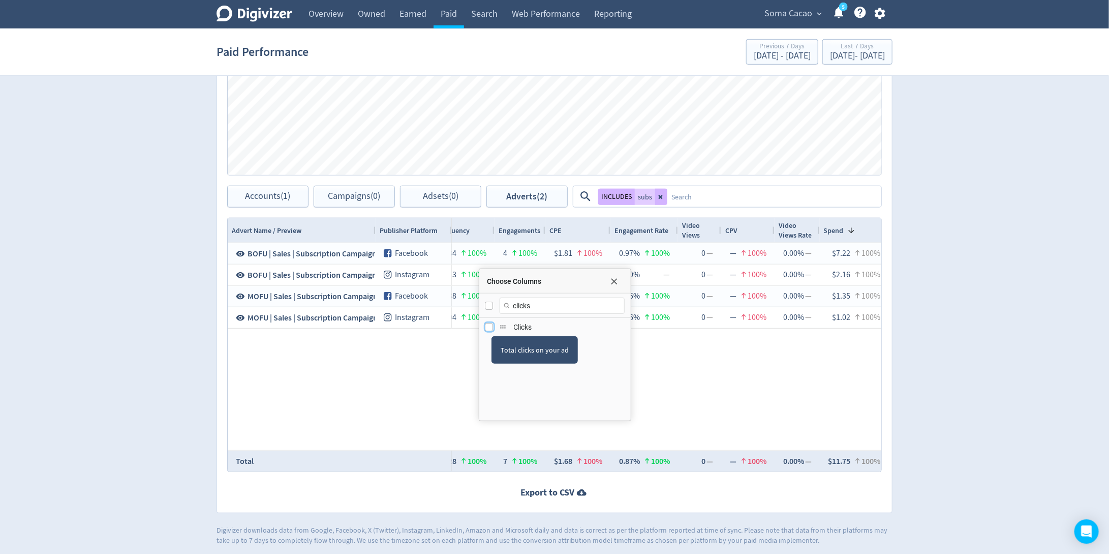
click at [492, 325] on input "Press SPACE to toggle visibility (hidden)" at bounding box center [490, 327] width 8 height 8
checkbox input "true"
click at [696, 342] on div "TMBOFU | Sales | Advantage + | Catalog Ad set TMBOFU | Sales | Advantage + | Ca…" at bounding box center [667, 346] width 430 height 207
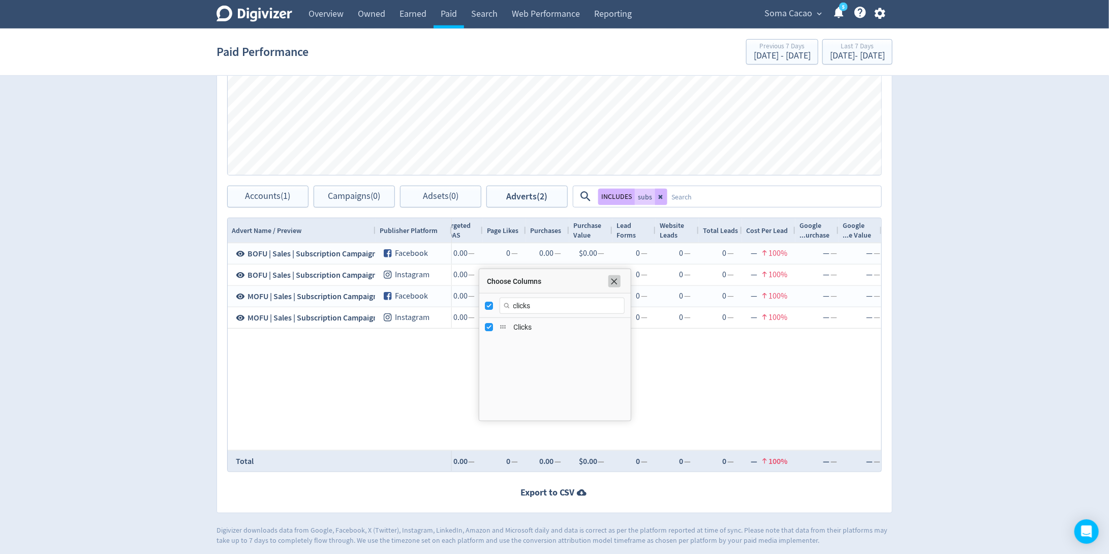
click at [615, 279] on span "Choose Columns" at bounding box center [615, 281] width 8 height 8
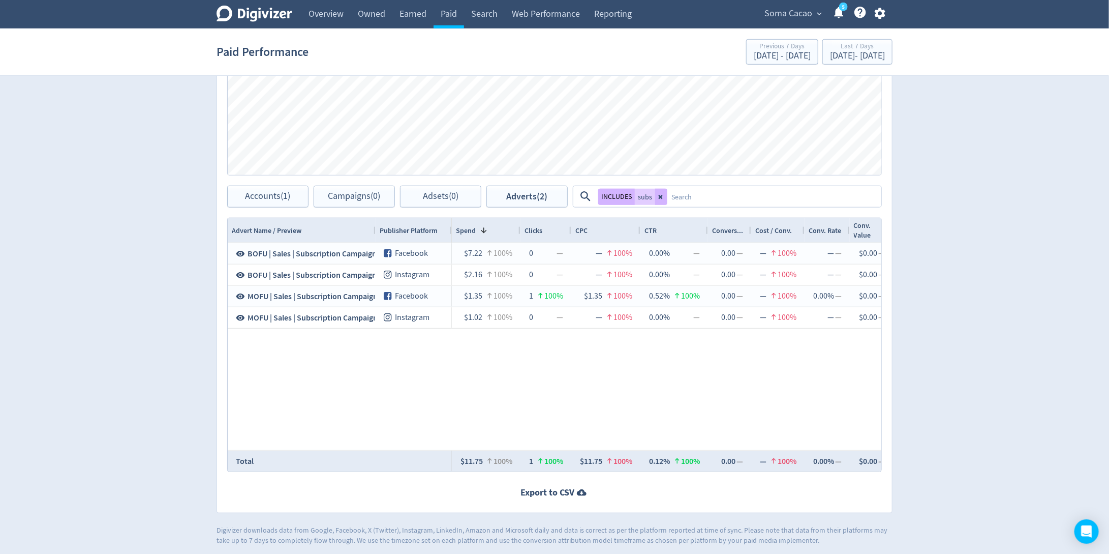
click at [986, 188] on div "Digivizer Logo [PERSON_NAME] Logo Overview Owned Earned Paid Search Web Perform…" at bounding box center [554, 64] width 1109 height 964
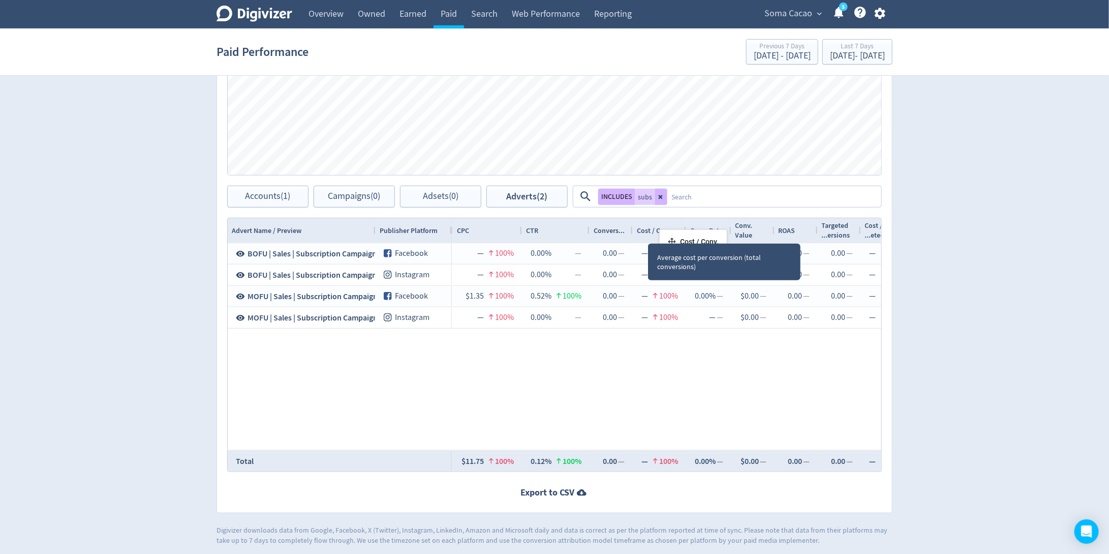
drag, startPoint x: 665, startPoint y: 233, endPoint x: 956, endPoint y: 233, distance: 291.9
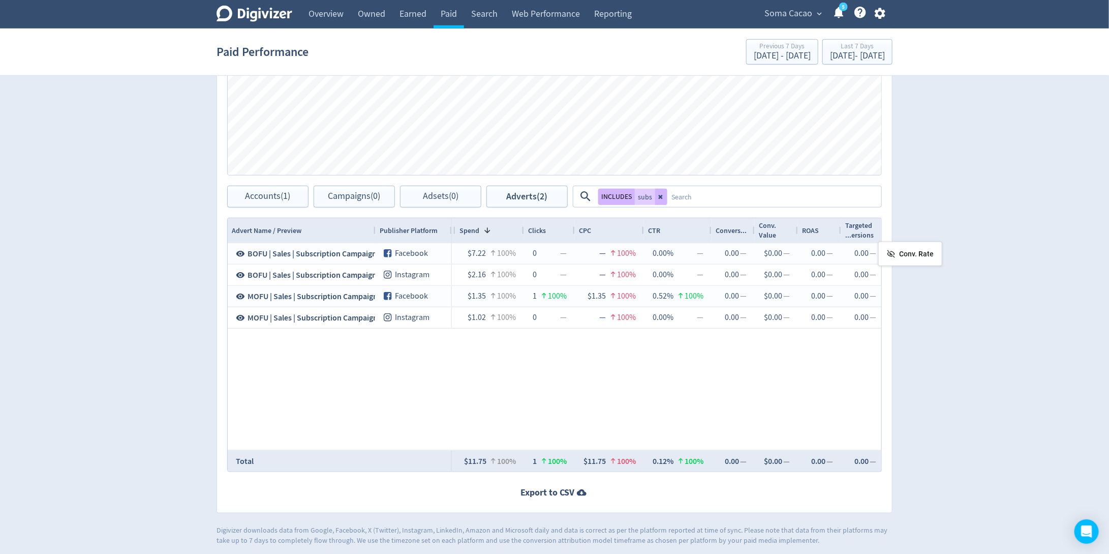
drag, startPoint x: 766, startPoint y: 231, endPoint x: 884, endPoint y: 245, distance: 118.3
